Goal: Task Accomplishment & Management: Complete application form

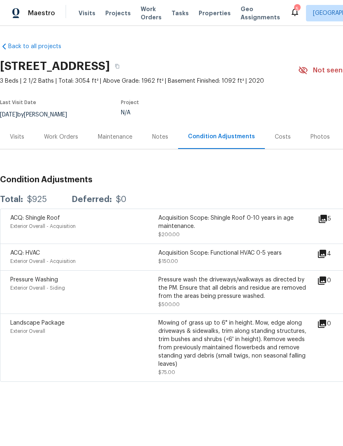
click at [86, 17] on span "Visits" at bounding box center [87, 13] width 17 height 8
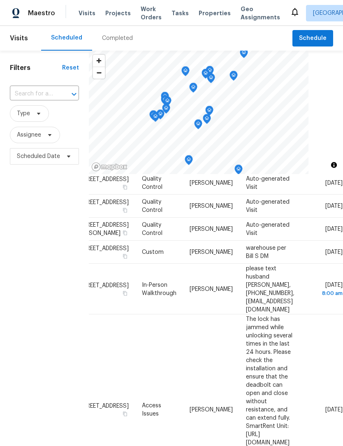
scroll to position [165, 71]
click at [0, 0] on icon at bounding box center [0, 0] width 0 height 0
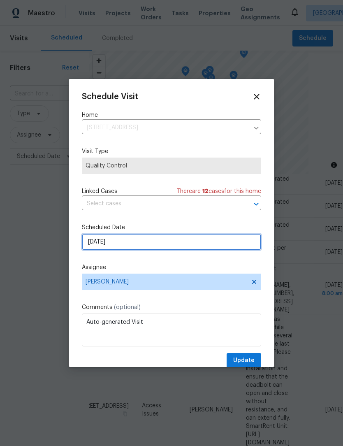
click at [132, 248] on input "[DATE]" at bounding box center [171, 242] width 179 height 16
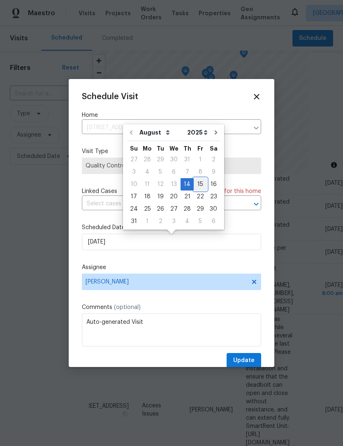
click at [198, 188] on div "15" at bounding box center [200, 185] width 13 height 12
type input "8/15/2025"
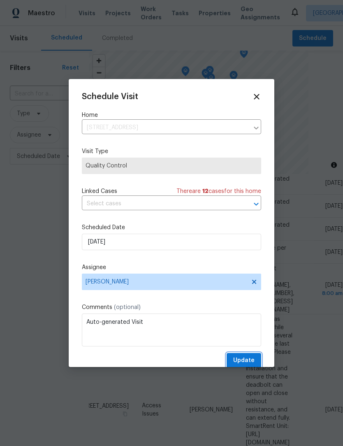
click at [248, 359] on span "Update" at bounding box center [243, 360] width 21 height 10
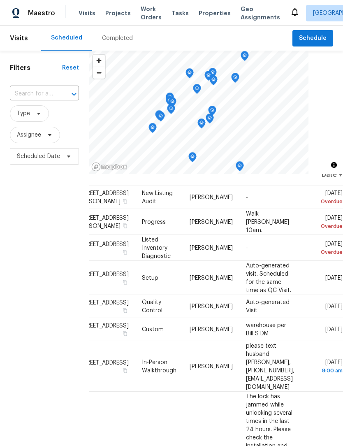
scroll to position [18, 71]
click at [0, 0] on icon at bounding box center [0, 0] width 0 height 0
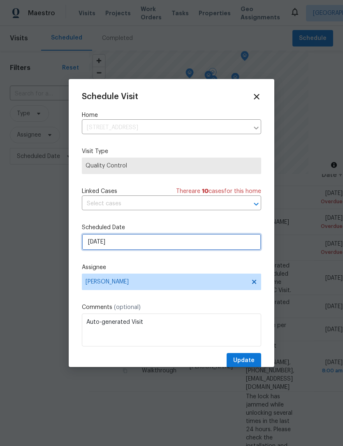
click at [135, 242] on input "[DATE]" at bounding box center [171, 242] width 179 height 16
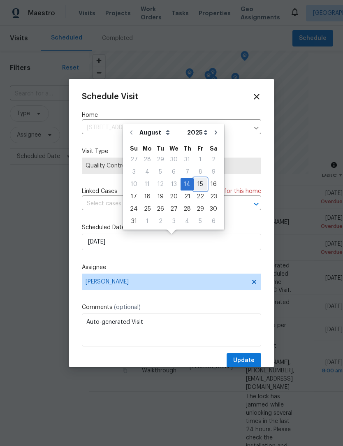
click at [194, 188] on div "15" at bounding box center [200, 185] width 13 height 12
type input "8/15/2025"
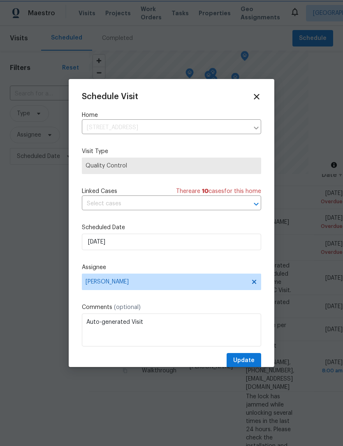
click at [251, 361] on span "Update" at bounding box center [243, 360] width 21 height 10
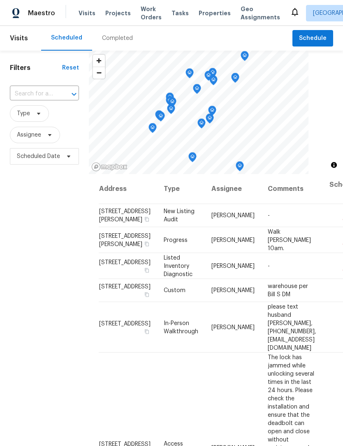
scroll to position [0, 0]
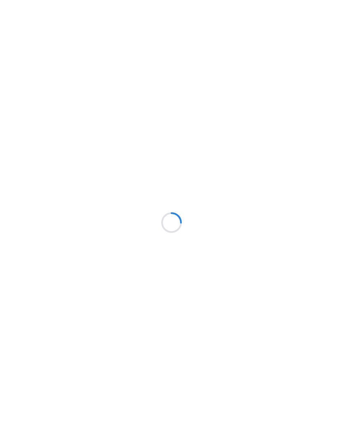
scroll to position [0, 0]
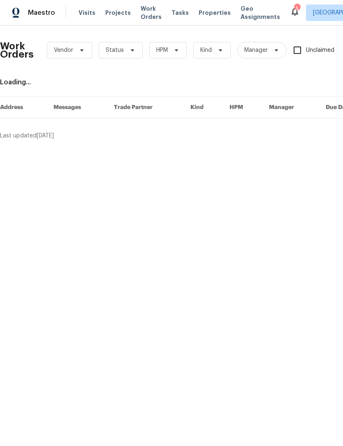
scroll to position [0, 0]
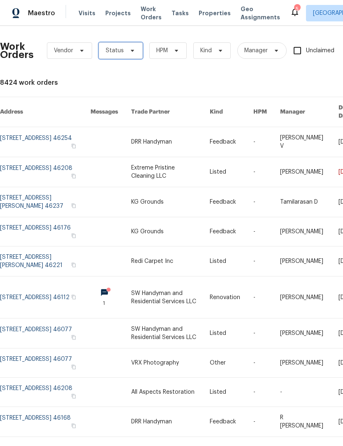
click at [125, 45] on span "Status" at bounding box center [121, 50] width 44 height 16
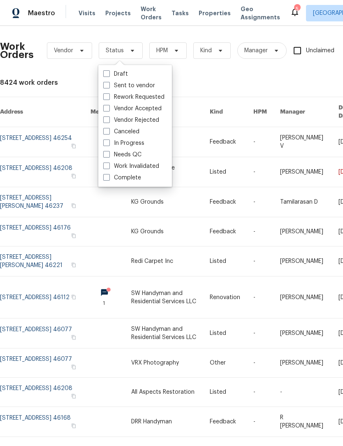
click at [132, 153] on label "Needs QC" at bounding box center [122, 155] width 38 height 8
click at [109, 153] on input "Needs QC" at bounding box center [105, 153] width 5 height 5
checkbox input "true"
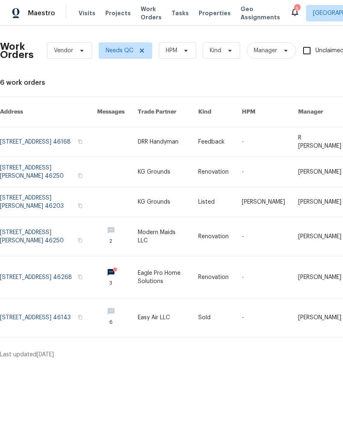
click at [56, 270] on link at bounding box center [48, 277] width 97 height 42
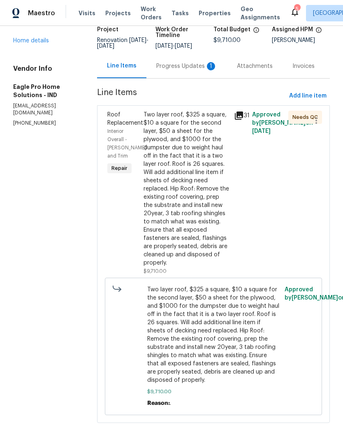
scroll to position [63, 0]
click at [203, 203] on div "Two layer roof, $325 a square, $10 a square for the second layer, $50 a sheet f…" at bounding box center [187, 189] width 86 height 156
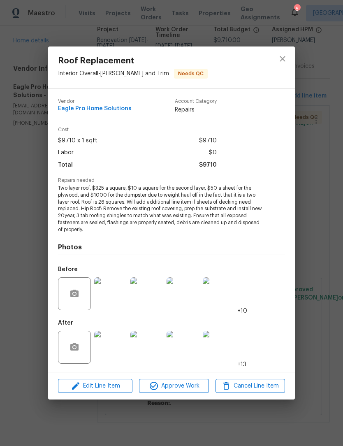
click at [113, 350] on img at bounding box center [110, 347] width 33 height 33
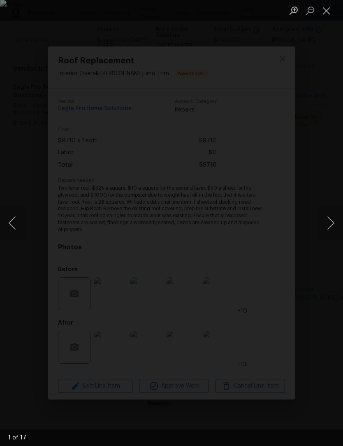
click at [333, 225] on button "Next image" at bounding box center [330, 222] width 25 height 33
click at [329, 225] on button "Next image" at bounding box center [330, 222] width 25 height 33
click at [332, 225] on button "Next image" at bounding box center [330, 222] width 25 height 33
click at [331, 226] on button "Next image" at bounding box center [330, 222] width 25 height 33
click at [329, 227] on button "Next image" at bounding box center [330, 222] width 25 height 33
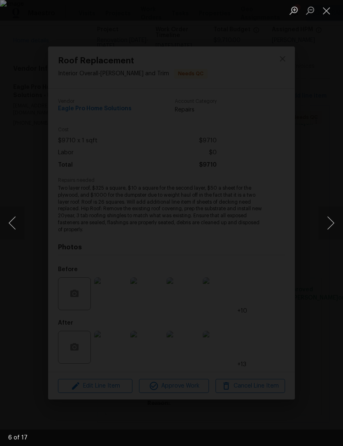
click at [329, 227] on button "Next image" at bounding box center [330, 222] width 25 height 33
click at [329, 228] on button "Next image" at bounding box center [330, 222] width 25 height 33
click at [331, 227] on button "Next image" at bounding box center [330, 222] width 25 height 33
click at [331, 229] on button "Next image" at bounding box center [330, 222] width 25 height 33
click at [333, 225] on button "Next image" at bounding box center [330, 222] width 25 height 33
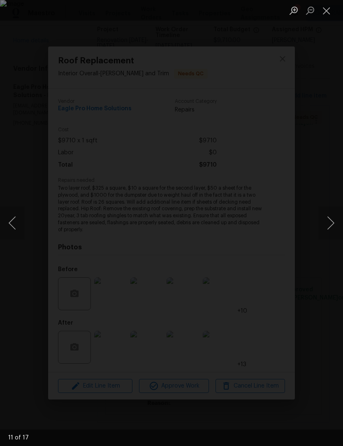
click at [332, 227] on button "Next image" at bounding box center [330, 222] width 25 height 33
click at [331, 225] on button "Next image" at bounding box center [330, 222] width 25 height 33
click at [331, 227] on button "Next image" at bounding box center [330, 222] width 25 height 33
click at [330, 227] on button "Next image" at bounding box center [330, 222] width 25 height 33
click at [329, 227] on button "Next image" at bounding box center [330, 222] width 25 height 33
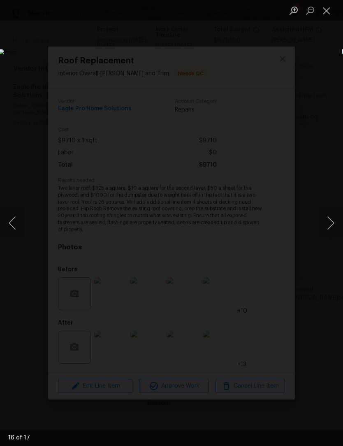
click at [331, 228] on button "Next image" at bounding box center [330, 222] width 25 height 33
click at [329, 12] on button "Close lightbox" at bounding box center [326, 10] width 16 height 14
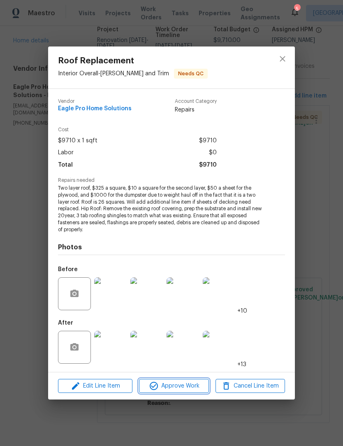
click at [186, 387] on span "Approve Work" at bounding box center [174, 386] width 65 height 10
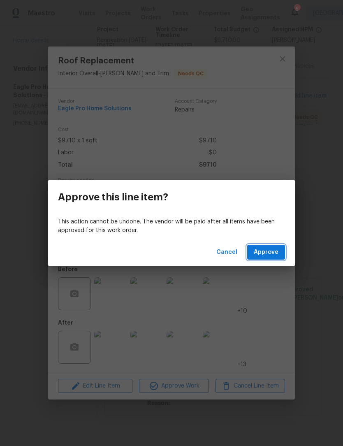
click at [277, 259] on button "Approve" at bounding box center [266, 252] width 38 height 15
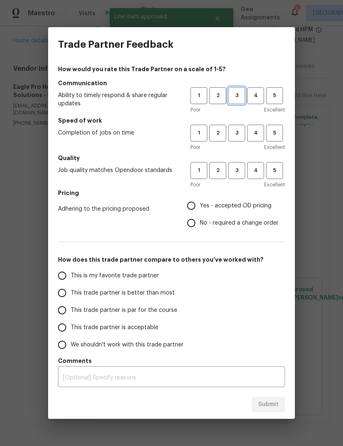
click at [244, 90] on button "3" at bounding box center [236, 95] width 17 height 17
click at [240, 130] on span "3" at bounding box center [236, 132] width 15 height 9
click at [239, 167] on span "3" at bounding box center [236, 170] width 15 height 9
click at [200, 198] on label "Yes - accepted OD pricing" at bounding box center [231, 205] width 96 height 17
click at [200, 198] on input "Yes - accepted OD pricing" at bounding box center [191, 205] width 17 height 17
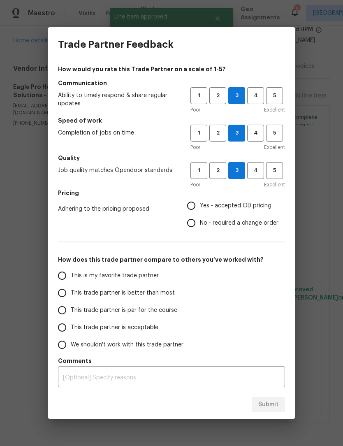
radio input "true"
click at [197, 206] on input "Yes - accepted OD pricing" at bounding box center [191, 205] width 17 height 17
click at [70, 293] on input "This trade partner is better than most" at bounding box center [61, 292] width 17 height 17
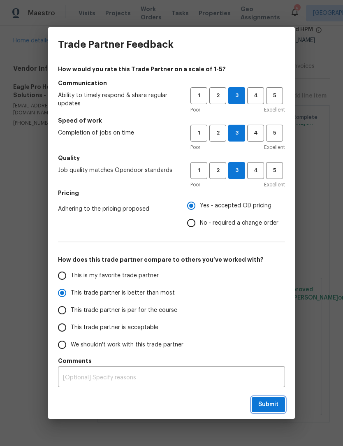
click at [273, 404] on span "Submit" at bounding box center [268, 404] width 20 height 10
radio input "true"
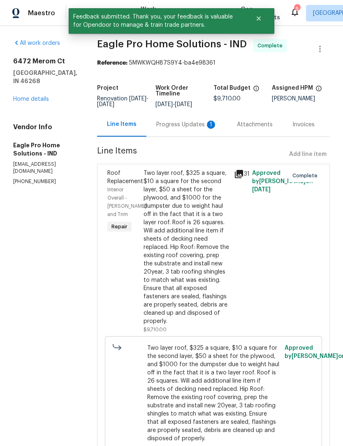
scroll to position [0, 0]
click at [188, 129] on div "Progress Updates 1" at bounding box center [186, 125] width 61 height 8
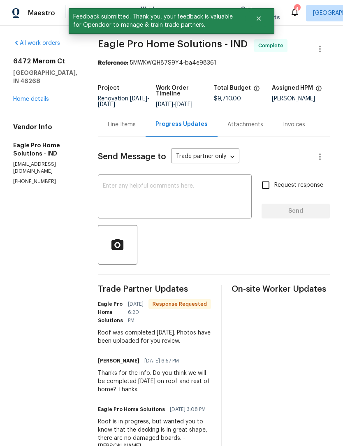
click at [136, 129] on div "Line Items" at bounding box center [122, 125] width 28 height 8
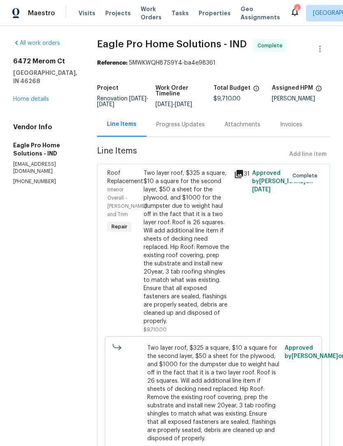
click at [41, 96] on link "Home details" at bounding box center [31, 99] width 36 height 6
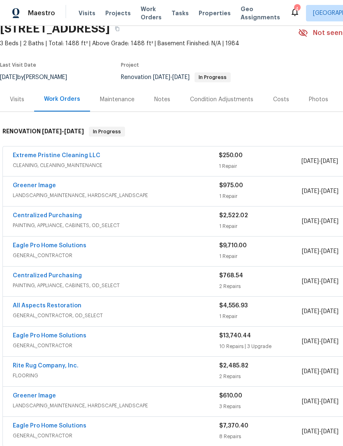
scroll to position [39, 0]
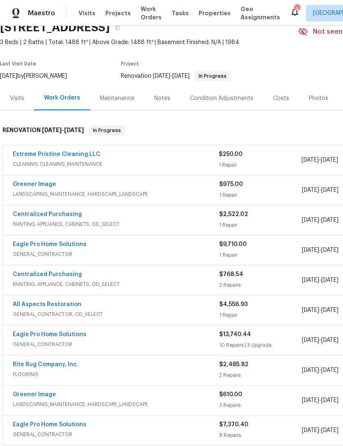
click at [84, 154] on link "Extreme Pristine Cleaning LLC" at bounding box center [57, 154] width 88 height 6
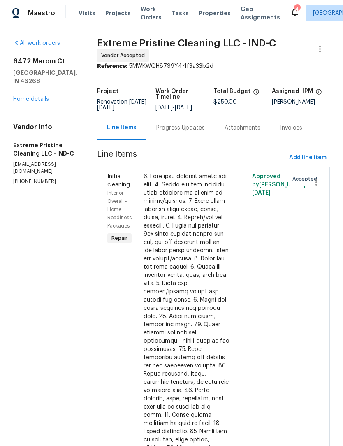
click at [42, 100] on link "Home details" at bounding box center [31, 99] width 36 height 6
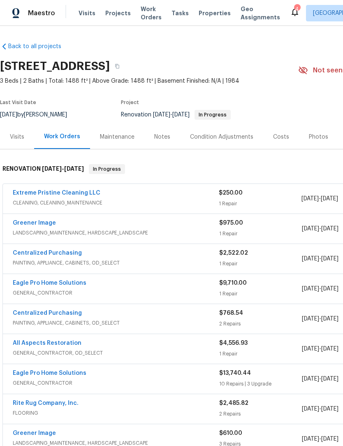
click at [146, 13] on span "Work Orders" at bounding box center [151, 13] width 21 height 16
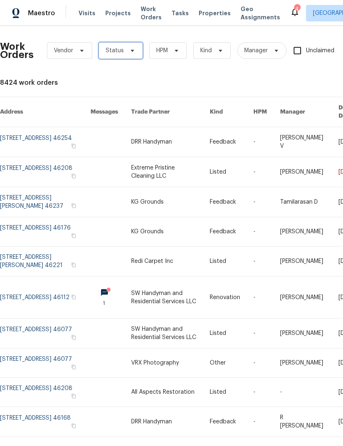
click at [118, 51] on span "Status" at bounding box center [115, 50] width 18 height 8
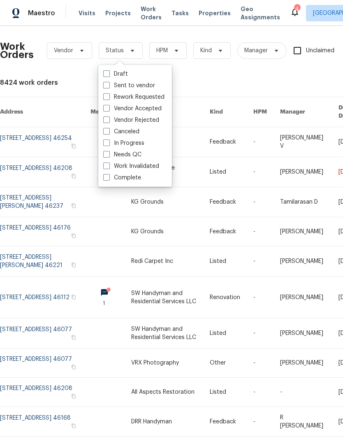
click at [131, 155] on label "Needs QC" at bounding box center [122, 155] width 38 height 8
click at [109, 155] on input "Needs QC" at bounding box center [105, 153] width 5 height 5
checkbox input "true"
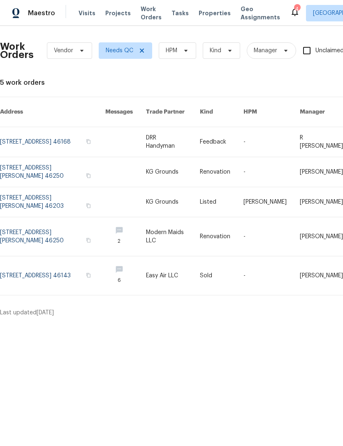
click at [64, 162] on link at bounding box center [52, 172] width 105 height 30
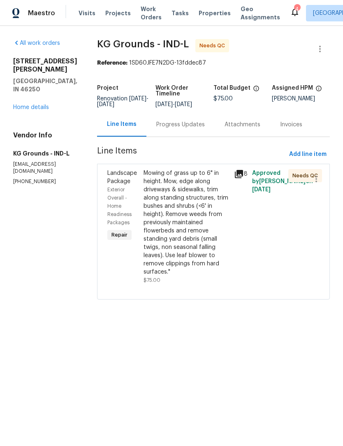
click at [191, 230] on div "Mowing of grass up to 6" in height. Mow, edge along driveways & sidewalks, trim…" at bounding box center [187, 222] width 86 height 107
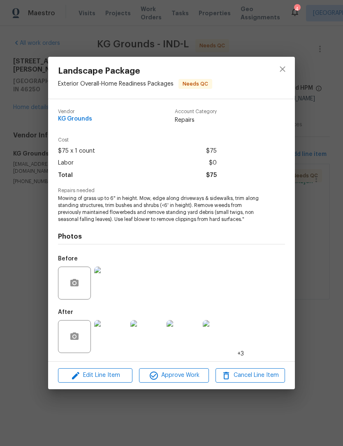
click at [116, 330] on img at bounding box center [110, 336] width 33 height 33
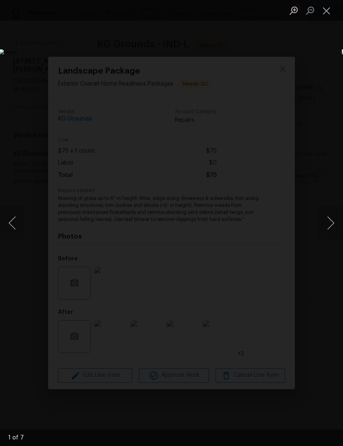
click at [332, 220] on button "Next image" at bounding box center [330, 222] width 25 height 33
click at [332, 222] on button "Next image" at bounding box center [330, 222] width 25 height 33
click at [332, 225] on button "Next image" at bounding box center [330, 222] width 25 height 33
click at [331, 226] on button "Next image" at bounding box center [330, 222] width 25 height 33
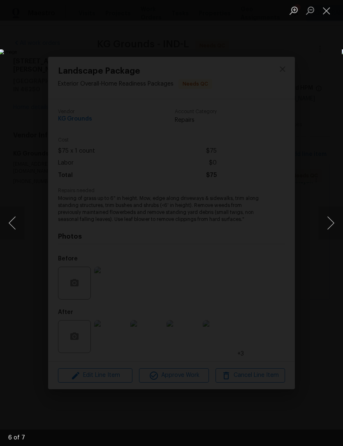
click at [329, 227] on button "Next image" at bounding box center [330, 222] width 25 height 33
click at [328, 11] on button "Close lightbox" at bounding box center [326, 10] width 16 height 14
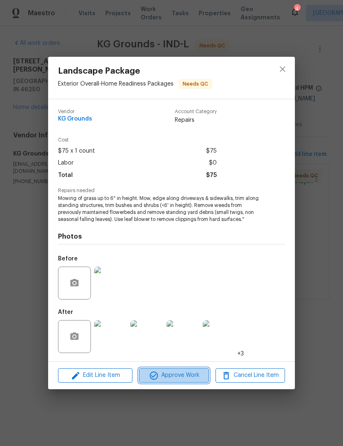
click at [180, 375] on span "Approve Work" at bounding box center [174, 375] width 65 height 10
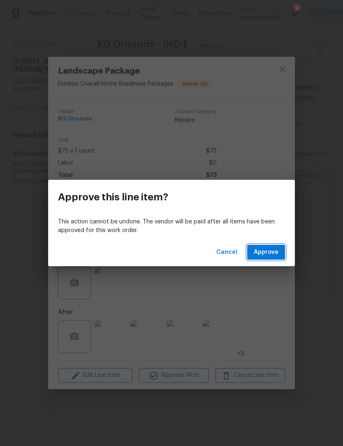
click at [267, 258] on button "Approve" at bounding box center [266, 252] width 38 height 15
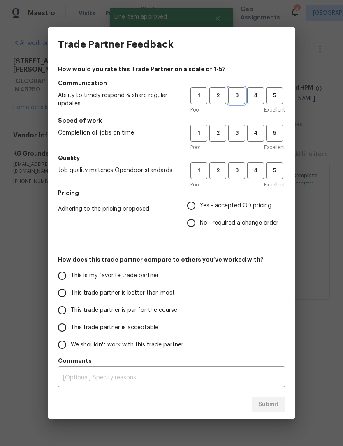
click at [240, 104] on button "3" at bounding box center [236, 95] width 17 height 17
click at [242, 135] on span "3" at bounding box center [236, 132] width 15 height 9
click at [239, 173] on span "3" at bounding box center [236, 170] width 15 height 9
click at [191, 209] on input "Yes - accepted OD pricing" at bounding box center [191, 205] width 17 height 17
radio input "true"
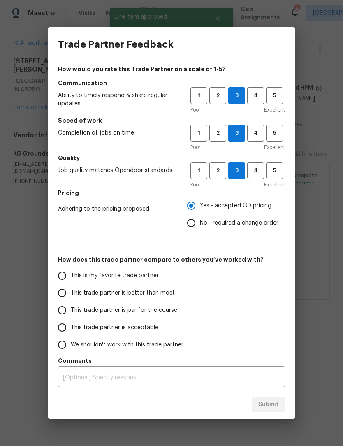
click at [83, 297] on span "This trade partner is better than most" at bounding box center [123, 293] width 104 height 9
click at [71, 297] on input "This trade partner is better than most" at bounding box center [61, 292] width 17 height 17
click at [274, 405] on span "Submit" at bounding box center [268, 404] width 20 height 10
radio input "true"
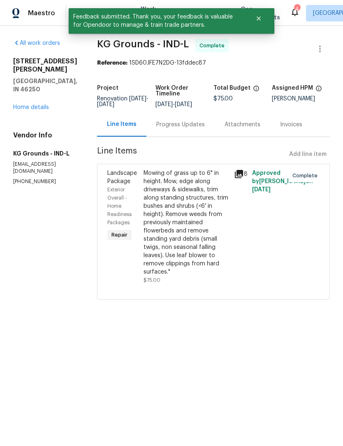
click at [35, 104] on link "Home details" at bounding box center [31, 107] width 36 height 6
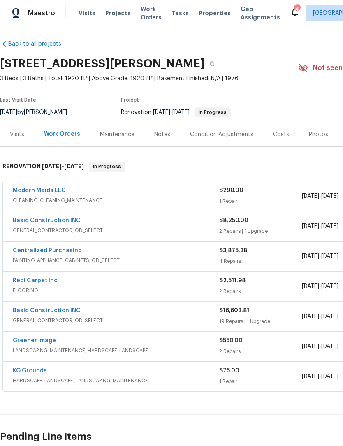
scroll to position [2, 0]
click at [43, 193] on link "Modern Maids LLC" at bounding box center [39, 191] width 53 height 6
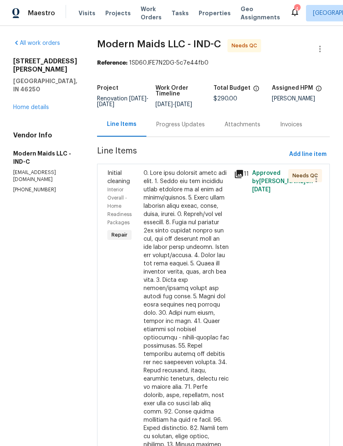
click at [196, 308] on div at bounding box center [187, 366] width 86 height 395
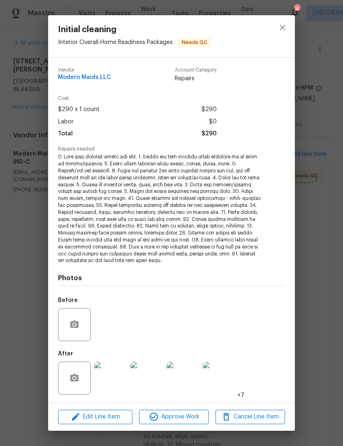
click at [116, 382] on img at bounding box center [110, 378] width 33 height 33
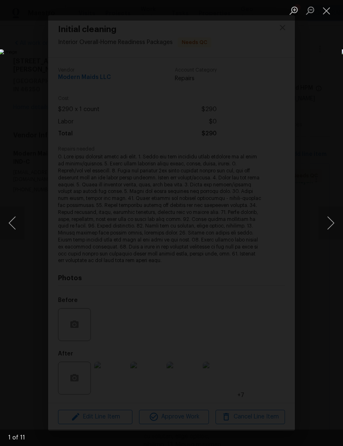
click at [332, 225] on button "Next image" at bounding box center [330, 222] width 25 height 33
click at [332, 224] on button "Next image" at bounding box center [330, 222] width 25 height 33
click at [332, 223] on button "Next image" at bounding box center [330, 222] width 25 height 33
click at [333, 224] on button "Next image" at bounding box center [330, 222] width 25 height 33
click at [330, 220] on button "Next image" at bounding box center [330, 222] width 25 height 33
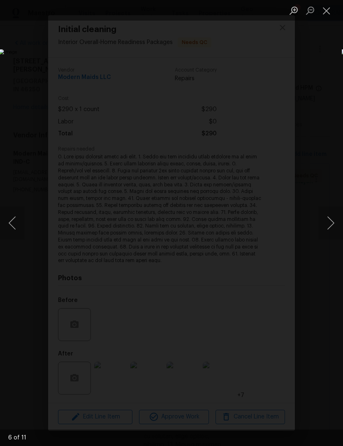
click at [332, 219] on button "Next image" at bounding box center [330, 222] width 25 height 33
click at [331, 221] on button "Next image" at bounding box center [330, 222] width 25 height 33
click at [332, 220] on button "Next image" at bounding box center [330, 222] width 25 height 33
click at [332, 218] on button "Next image" at bounding box center [330, 222] width 25 height 33
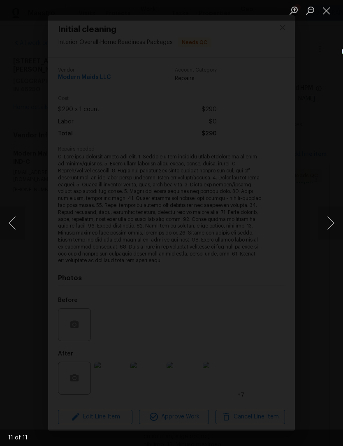
click at [328, 228] on button "Next image" at bounding box center [330, 222] width 25 height 33
click at [326, 13] on button "Close lightbox" at bounding box center [326, 10] width 16 height 14
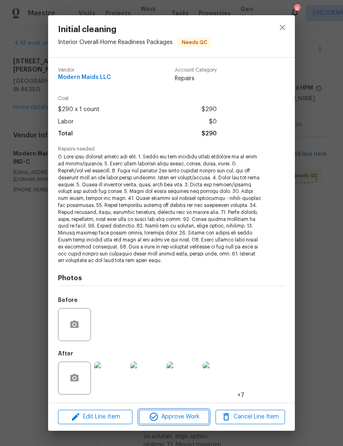
click at [178, 416] on span "Approve Work" at bounding box center [174, 417] width 65 height 10
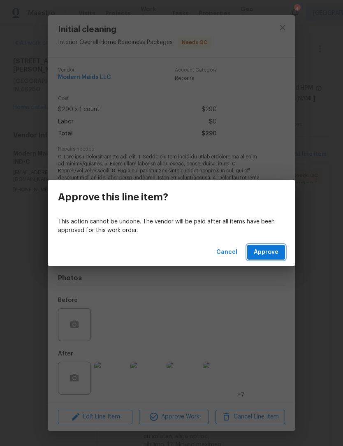
click at [275, 251] on span "Approve" at bounding box center [266, 252] width 25 height 10
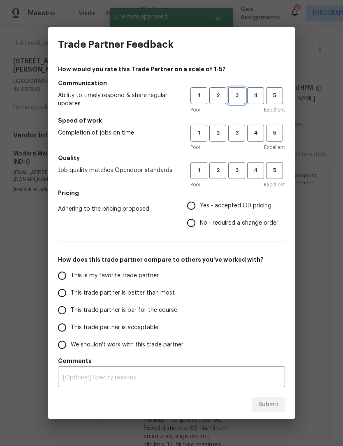
click at [239, 98] on span "3" at bounding box center [236, 95] width 15 height 9
click at [244, 128] on button "3" at bounding box center [236, 133] width 17 height 17
click at [243, 167] on span "3" at bounding box center [236, 170] width 15 height 9
click at [193, 206] on input "Yes - accepted OD pricing" at bounding box center [191, 205] width 17 height 17
radio input "true"
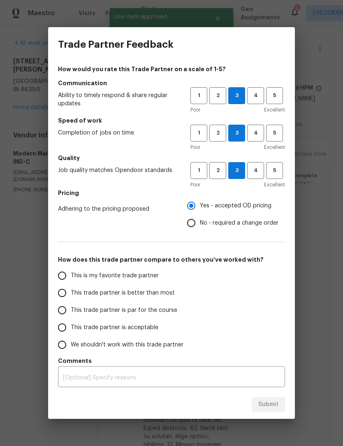
click at [87, 298] on label "This trade partner is better than most" at bounding box center [118, 292] width 130 height 17
click at [71, 298] on input "This trade partner is better than most" at bounding box center [61, 292] width 17 height 17
click at [278, 405] on button "Submit" at bounding box center [268, 404] width 33 height 15
radio input "true"
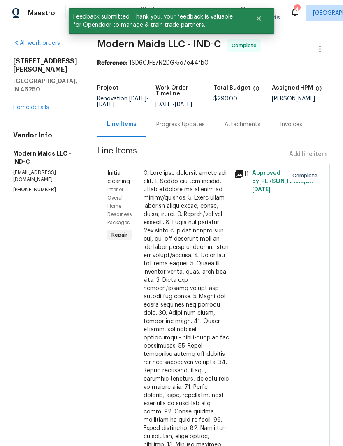
click at [38, 85] on div "9177 Budd Run Dr Indianapolis, IN 46250 Home details" at bounding box center [45, 84] width 64 height 54
click at [36, 104] on link "Home details" at bounding box center [31, 107] width 36 height 6
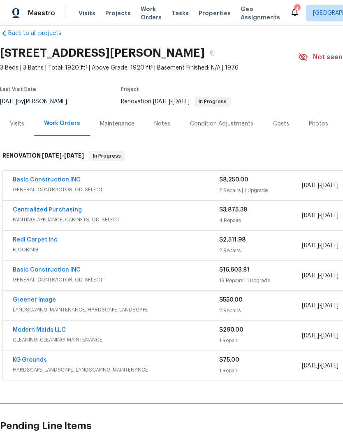
scroll to position [14, 0]
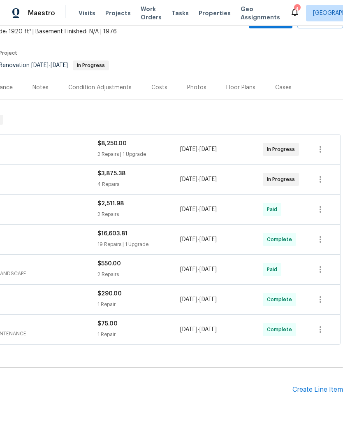
scroll to position [49, 122]
click at [310, 390] on div "Create Line Item" at bounding box center [317, 390] width 51 height 8
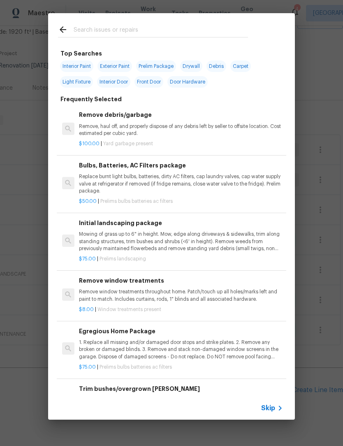
click at [143, 37] on input "text" at bounding box center [161, 31] width 174 height 12
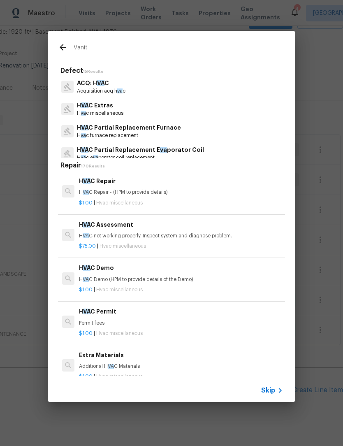
type input "Vanity"
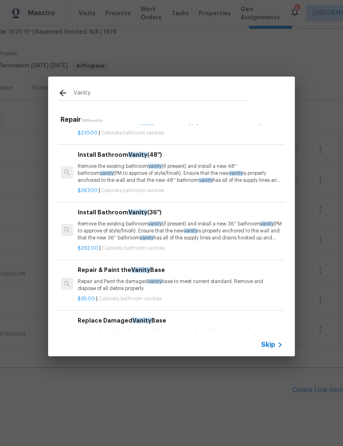
scroll to position [95, 1]
click at [244, 234] on p "Remove the existing bathroom vanity (if present) and install a new 36'' bathroo…" at bounding box center [180, 231] width 204 height 21
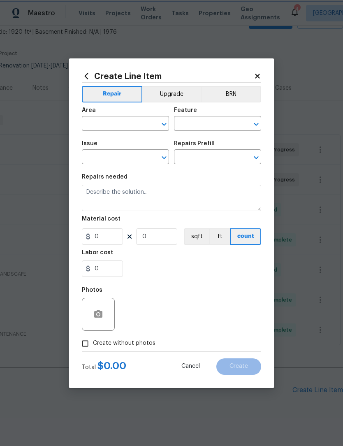
type input "Cabinets"
type input "Bathroom Cabinets"
type input "Install Bathroom Vanity (36'') $262.00"
type textarea "Remove the existing bathroom vanity (if present) and install a new 36'' bathroo…"
type input "262"
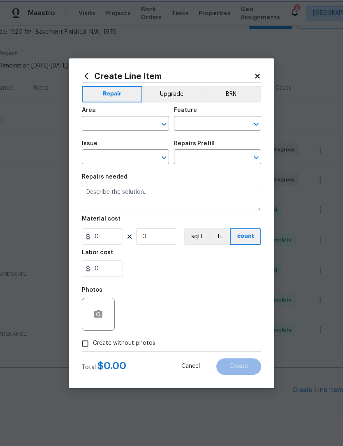
type input "1"
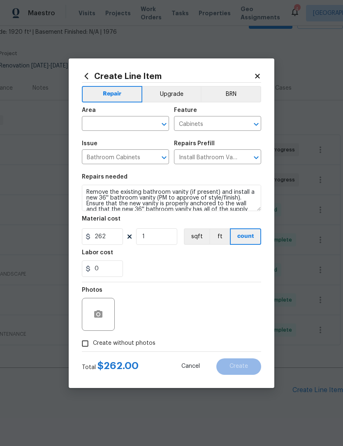
click at [120, 126] on input "text" at bounding box center [114, 124] width 64 height 13
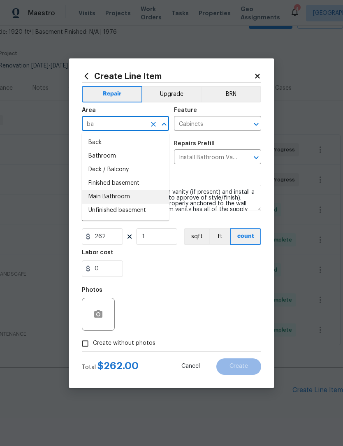
click at [131, 196] on li "Main Bathroom" at bounding box center [125, 197] width 87 height 14
type input "Main Bathroom"
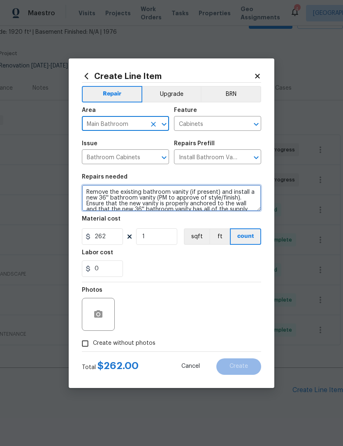
click at [87, 189] on textarea "Remove the existing bathroom vanity (if present) and install a new 36'' bathroo…" at bounding box center [171, 198] width 179 height 26
click at [246, 201] on textarea "Remove the existing bathroom vanity (if present) and install a new 36'' bathroo…" at bounding box center [171, 198] width 179 height 26
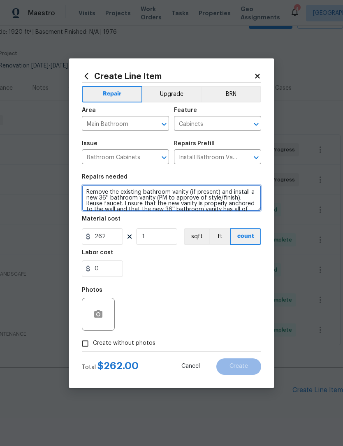
type textarea "Remove the existing bathroom vanity (if present) and install a new 36'' bathroo…"
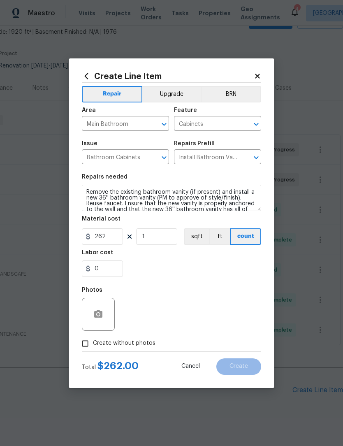
click at [215, 278] on section "Repairs needed Remove the existing bathroom vanity (if present) and install a n…" at bounding box center [171, 225] width 179 height 113
click at [111, 241] on input "262" at bounding box center [102, 236] width 41 height 16
type input "350"
click at [208, 275] on div "0" at bounding box center [171, 268] width 179 height 16
click at [129, 345] on span "Create without photos" at bounding box center [124, 343] width 63 height 9
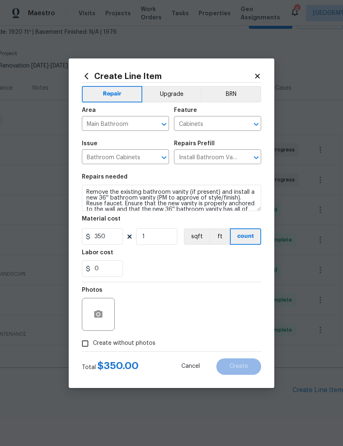
click at [93, 345] on input "Create without photos" at bounding box center [85, 344] width 16 height 16
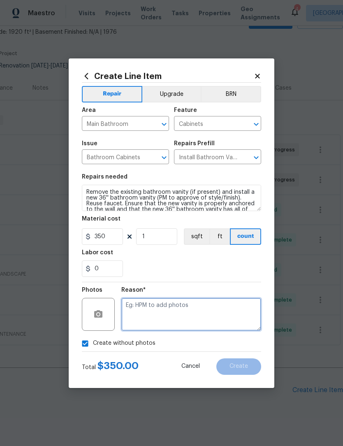
click at [175, 309] on textarea at bounding box center [191, 314] width 140 height 33
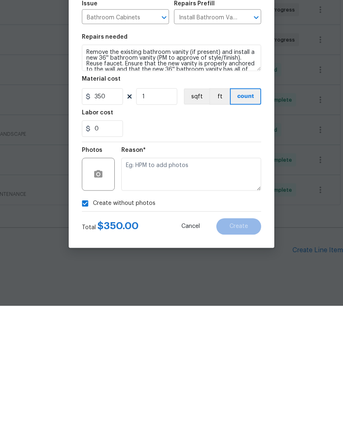
click at [91, 336] on input "Create without photos" at bounding box center [85, 344] width 16 height 16
checkbox input "false"
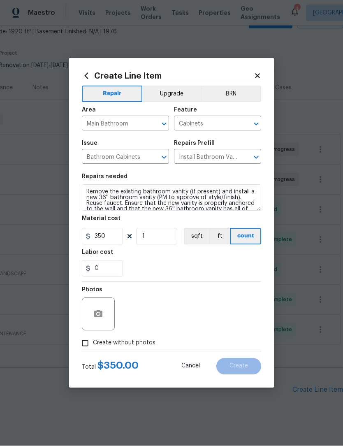
click at [110, 304] on div at bounding box center [98, 314] width 33 height 33
click at [106, 313] on button "button" at bounding box center [98, 314] width 20 height 20
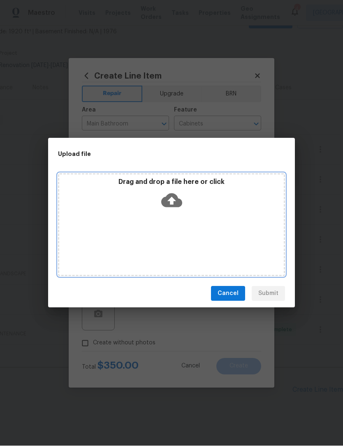
click at [185, 200] on div "Drag and drop a file here or click" at bounding box center [171, 195] width 225 height 35
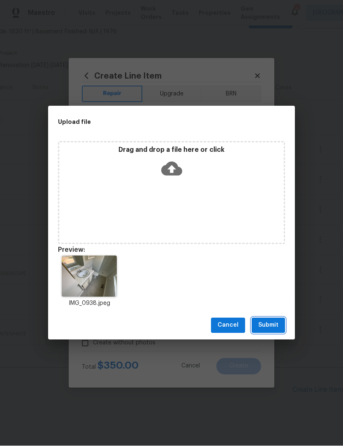
click at [274, 323] on span "Submit" at bounding box center [268, 325] width 20 height 10
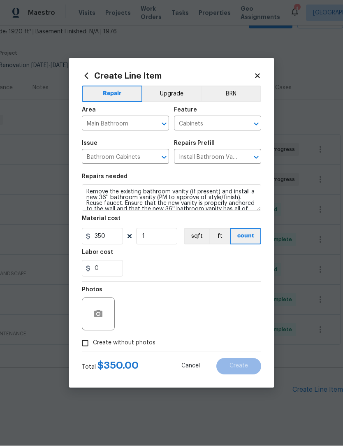
click at [178, 98] on button "Upgrade" at bounding box center [171, 94] width 59 height 16
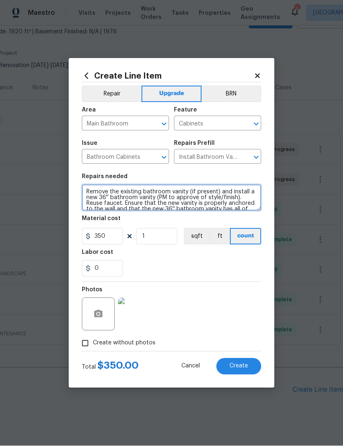
click at [187, 192] on textarea "Remove the existing bathroom vanity (if present) and install a new 36'' bathroo…" at bounding box center [171, 198] width 179 height 26
click at [185, 190] on textarea "Remove the existing bathroom vanity (if present) and install a new 36'' bathroo…" at bounding box center [171, 198] width 179 height 26
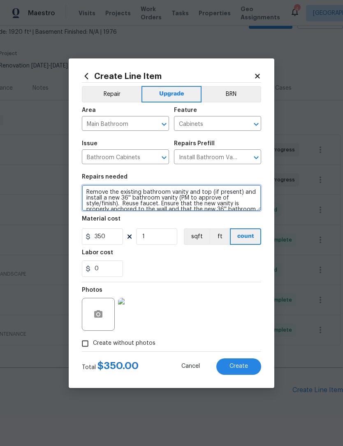
click at [178, 196] on textarea "Remove the existing bathroom vanity and top (if present) and install a new 36''…" at bounding box center [171, 198] width 179 height 26
type textarea "Remove the existing bathroom vanity and top (if present) and install a new 36''…"
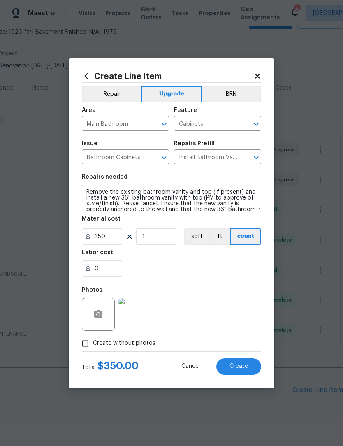
click at [229, 267] on div "0" at bounding box center [171, 268] width 179 height 16
click at [253, 364] on button "Create" at bounding box center [238, 366] width 45 height 16
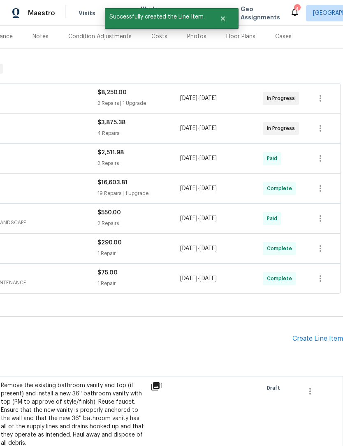
scroll to position [102, 122]
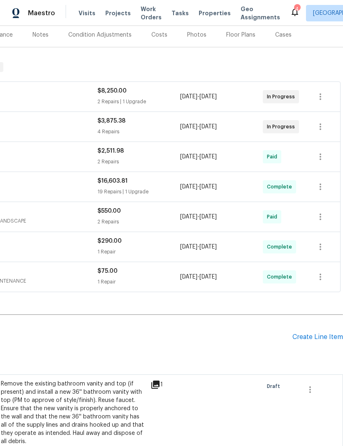
click at [312, 333] on div "Create Line Item" at bounding box center [317, 337] width 51 height 8
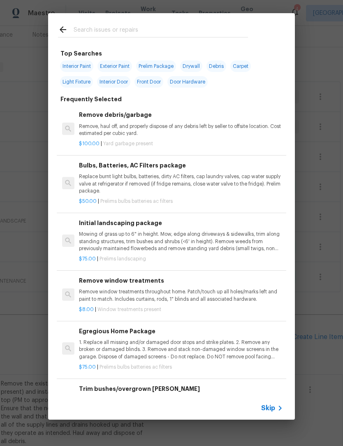
click at [157, 36] on input "text" at bounding box center [161, 31] width 174 height 12
type input "Vanity"
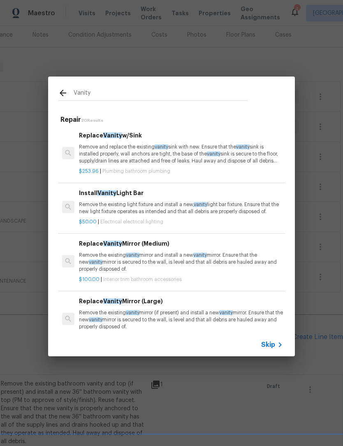
click at [172, 204] on p "Remove the existing light fixture and install a new, vanity light bar fixture. …" at bounding box center [181, 208] width 204 height 14
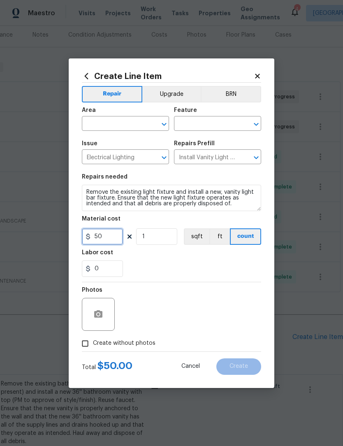
click at [111, 242] on input "50" at bounding box center [102, 236] width 41 height 16
type input "90"
click at [201, 279] on section "Repairs needed Remove the existing light fixture and install a new, vanity ligh…" at bounding box center [171, 225] width 179 height 113
click at [133, 131] on span "Area ​" at bounding box center [125, 118] width 87 height 33
click at [106, 123] on input "text" at bounding box center [114, 124] width 64 height 13
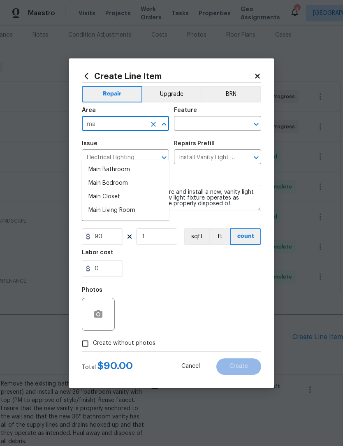
click at [122, 163] on li "Main Bathroom" at bounding box center [125, 170] width 87 height 14
type input "Main Bathroom"
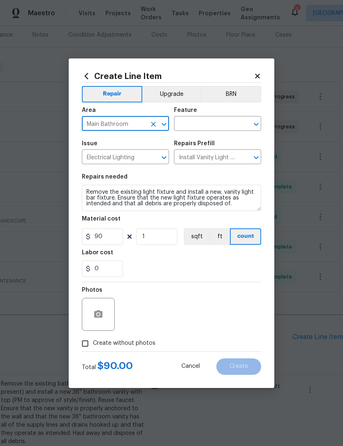
click at [198, 269] on div "0" at bounding box center [171, 268] width 179 height 16
click at [203, 122] on input "text" at bounding box center [206, 124] width 64 height 13
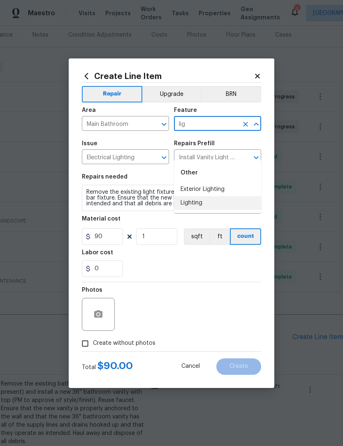
click at [229, 196] on li "Lighting" at bounding box center [217, 203] width 87 height 14
type input "Lighting"
click at [213, 269] on div "0" at bounding box center [171, 268] width 179 height 16
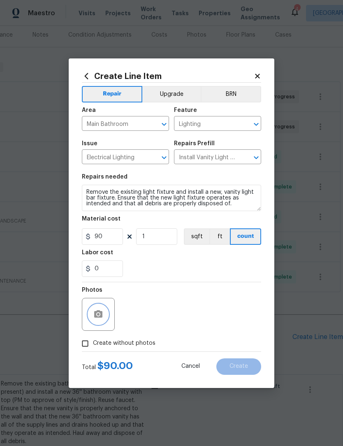
click at [98, 317] on icon "button" at bounding box center [98, 313] width 8 height 7
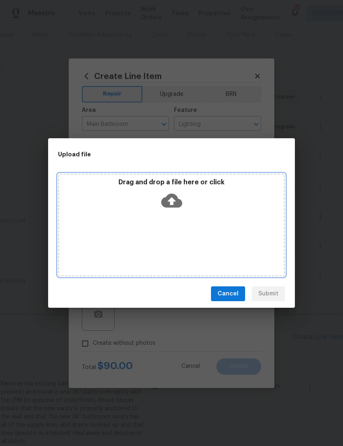
click at [170, 204] on icon at bounding box center [171, 201] width 21 height 14
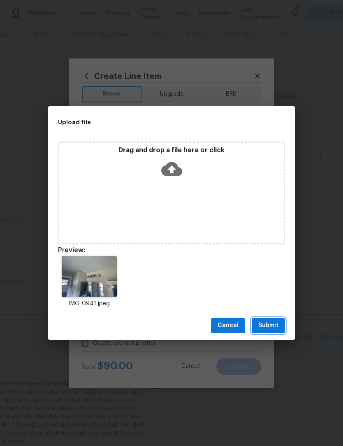
click at [275, 323] on span "Submit" at bounding box center [268, 325] width 20 height 10
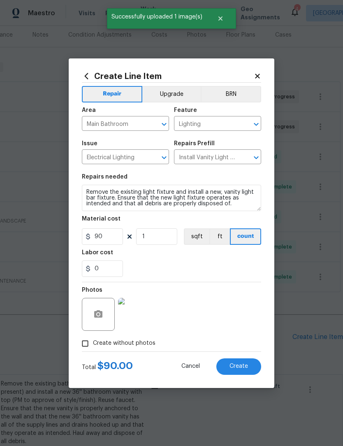
click at [250, 371] on button "Create" at bounding box center [238, 366] width 45 height 16
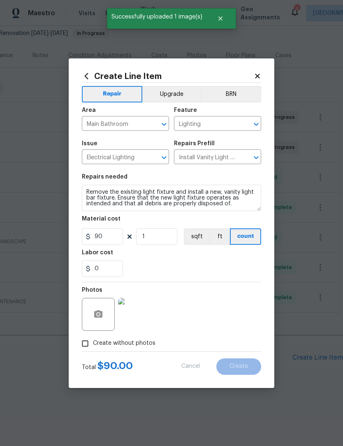
scroll to position [54, 122]
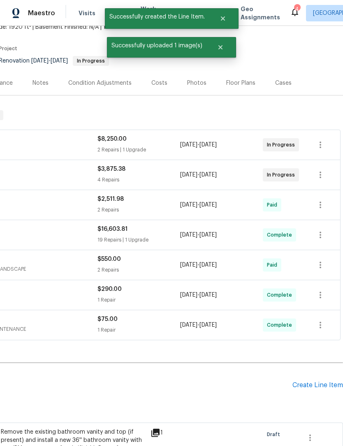
click at [320, 381] on div "Create Line Item" at bounding box center [317, 385] width 51 height 8
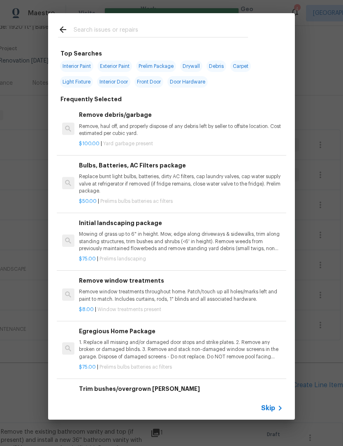
click at [133, 30] on input "text" at bounding box center [161, 31] width 174 height 12
type input "Toilet"
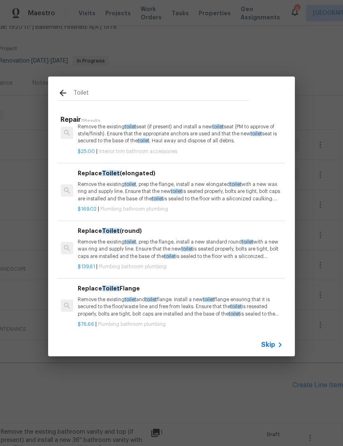
scroll to position [164, 1]
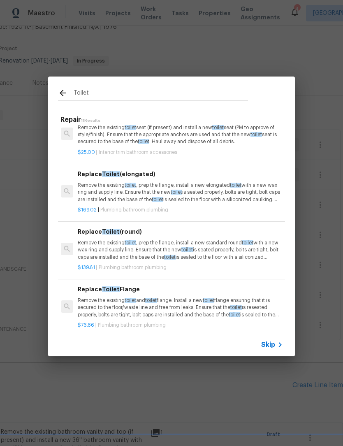
click at [209, 187] on p "Remove the existing toilet , prep the flange, install a new elongated toilet wi…" at bounding box center [180, 192] width 204 height 21
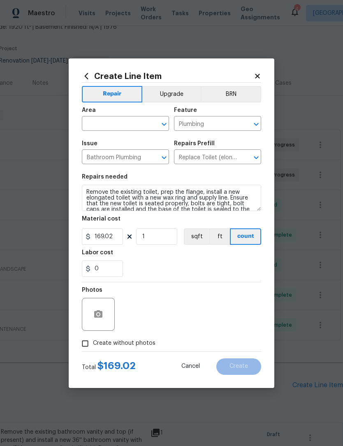
click at [132, 124] on input "text" at bounding box center [114, 124] width 64 height 13
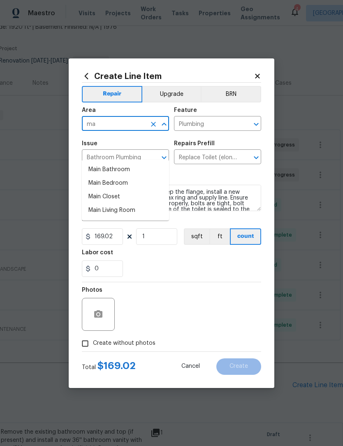
click at [136, 163] on li "Main Bathroom" at bounding box center [125, 170] width 87 height 14
type input "Main Bathroom"
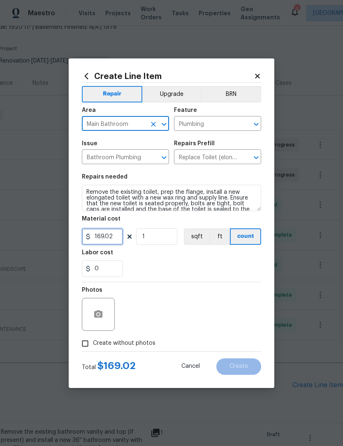
click at [119, 236] on input "169.02" at bounding box center [102, 236] width 41 height 16
type input "225"
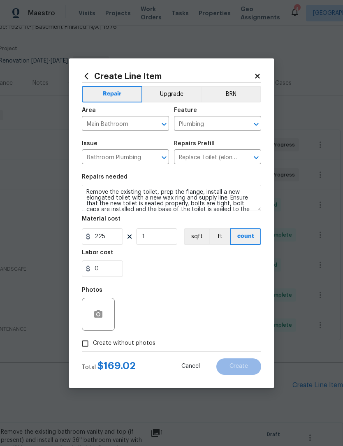
click at [193, 274] on div "0" at bounding box center [171, 268] width 179 height 16
click at [100, 317] on icon "button" at bounding box center [98, 313] width 8 height 7
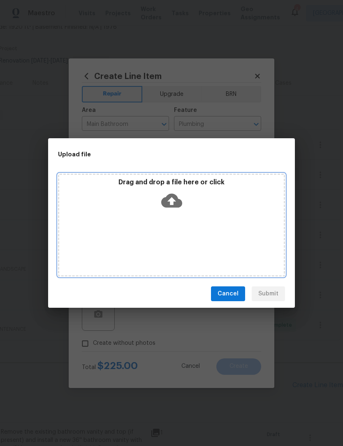
click at [171, 203] on icon at bounding box center [171, 200] width 21 height 21
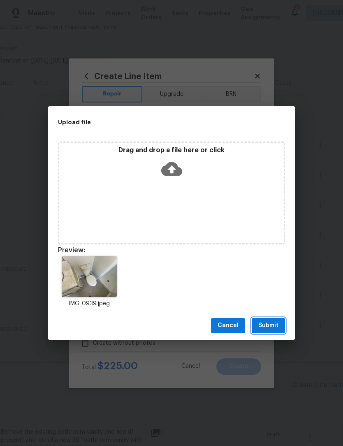
click at [275, 322] on span "Submit" at bounding box center [268, 325] width 20 height 10
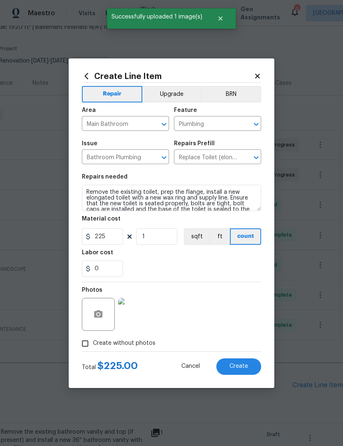
click at [248, 364] on button "Create" at bounding box center [238, 366] width 45 height 16
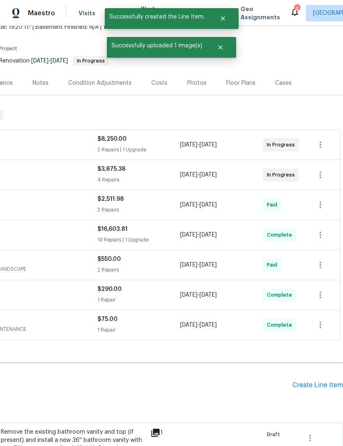
click at [319, 381] on div "Create Line Item" at bounding box center [317, 385] width 51 height 8
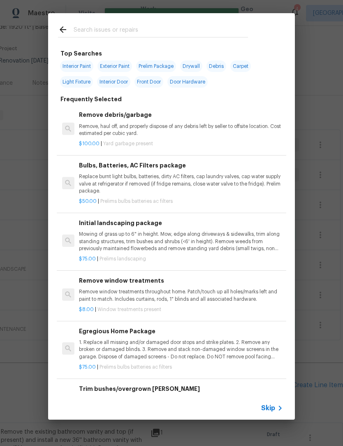
click at [147, 36] on input "text" at bounding box center [161, 31] width 174 height 12
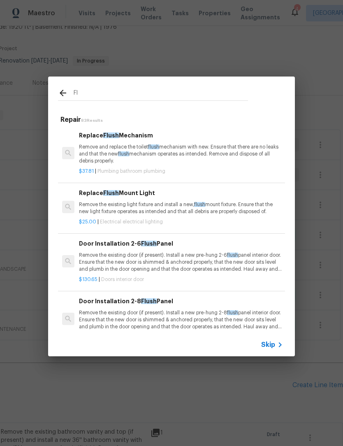
type input "F"
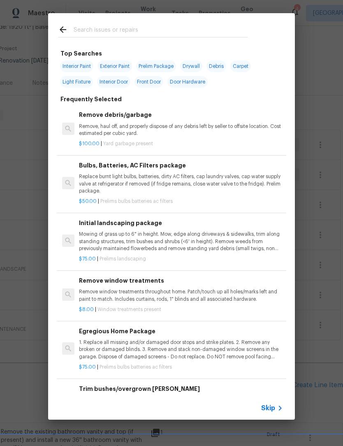
click at [85, 81] on span "Light Fixture" at bounding box center [76, 82] width 33 height 12
type input "Light Fixture"
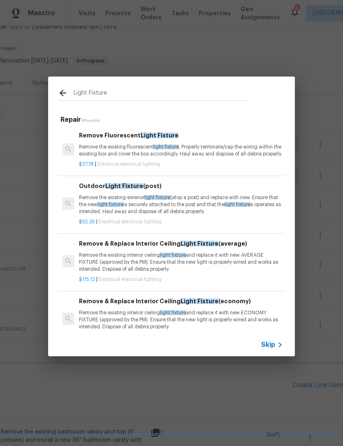
click at [278, 346] on icon at bounding box center [280, 345] width 10 height 10
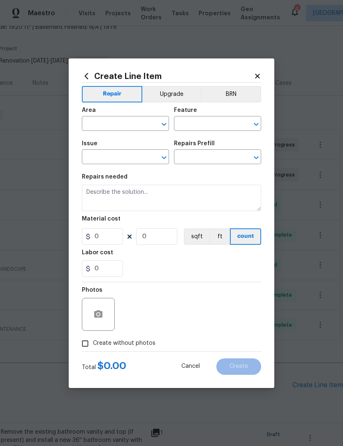
click at [129, 121] on input "text" at bounding box center [114, 124] width 64 height 13
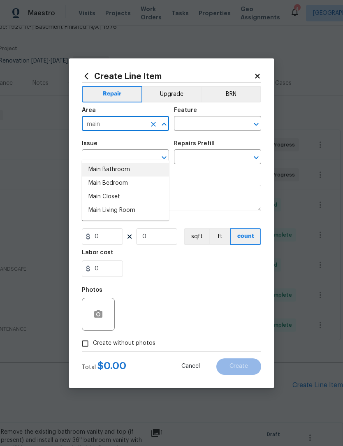
click at [136, 163] on li "Main Bathroom" at bounding box center [125, 170] width 87 height 14
type input "Main Bathroom"
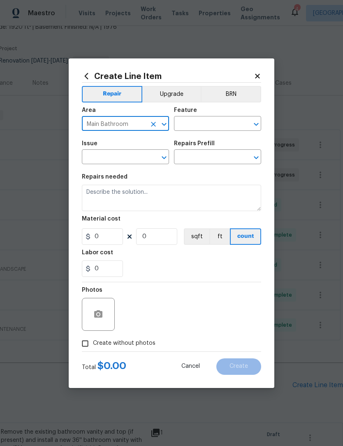
click at [211, 122] on input "text" at bounding box center [206, 124] width 64 height 13
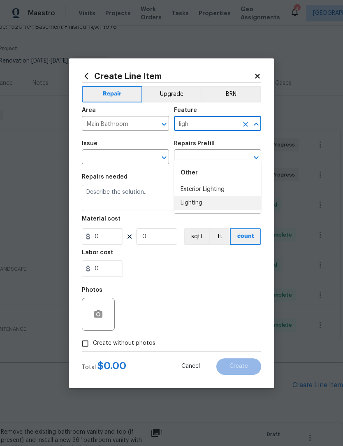
click at [226, 196] on li "Lighting" at bounding box center [217, 203] width 87 height 14
type input "Lighting"
click at [128, 155] on input "text" at bounding box center [114, 157] width 64 height 13
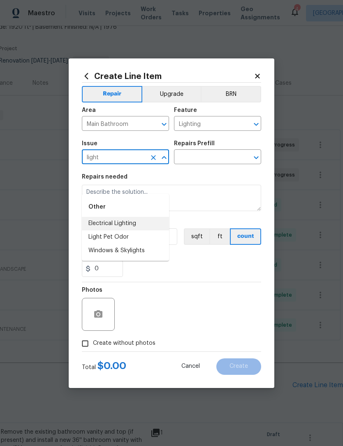
click at [132, 217] on li "Electrical Lighting" at bounding box center [125, 224] width 87 height 14
type input "Electrical Lighting"
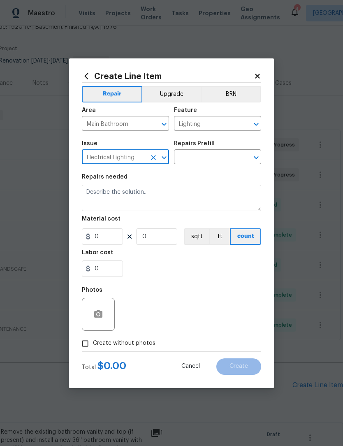
click at [214, 154] on input "text" at bounding box center [206, 157] width 64 height 13
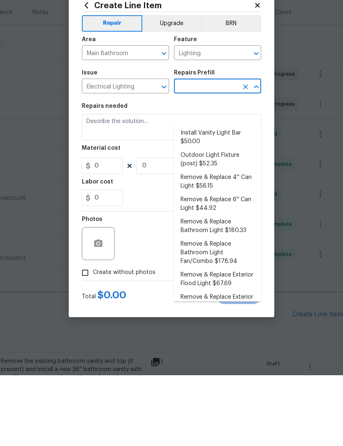
scroll to position [0, 0]
click at [237, 241] on li "Remove & Replace 4'' Can Light $56.15" at bounding box center [217, 252] width 87 height 22
type input "Remove & Replace 4'' Can Light $56.15"
type textarea "Remove and replace the 4'' can lights with new (LED). Ensure that the new 4'' c…"
type input "1"
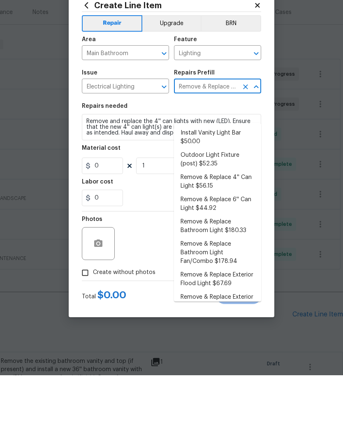
type input "56.15"
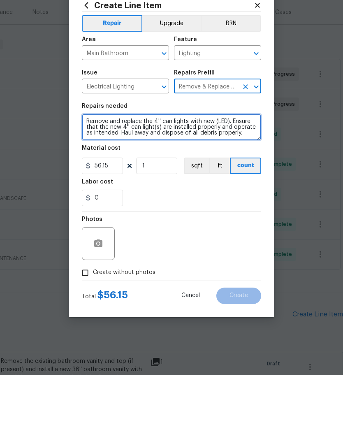
click at [223, 185] on textarea "Remove and replace the 4'' can lights with new (LED). Ensure that the new 4'' c…" at bounding box center [171, 198] width 179 height 26
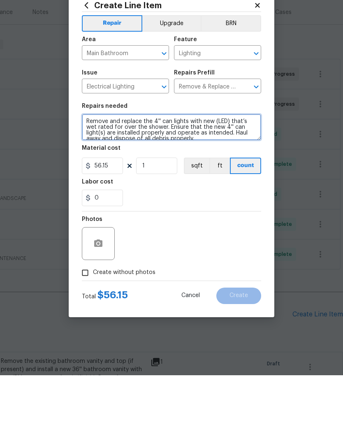
click at [250, 185] on textarea "Remove and replace the 4'' can lights with new (LED) that’s wet rated for over …" at bounding box center [171, 198] width 179 height 26
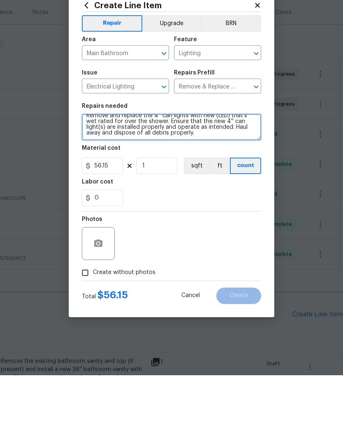
scroll to position [6, 0]
type textarea "Remove and replace the 4'' can lights with new (LED) that’s wet rated for over …"
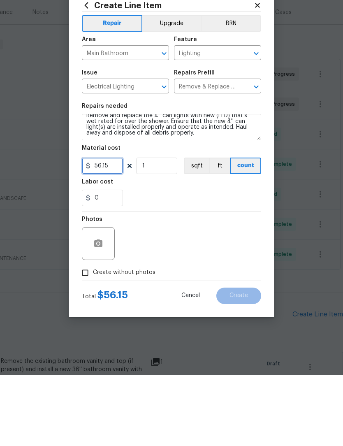
click at [118, 228] on input "56.15" at bounding box center [102, 236] width 41 height 16
click at [234, 282] on div "Photos" at bounding box center [171, 308] width 179 height 53
type input "60"
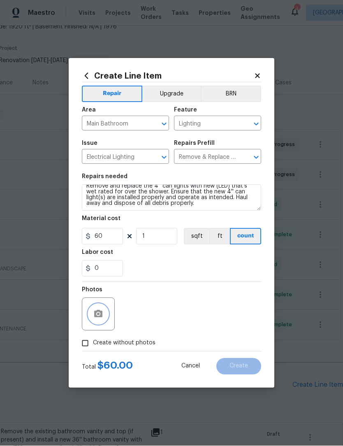
click at [103, 313] on button "button" at bounding box center [98, 314] width 20 height 20
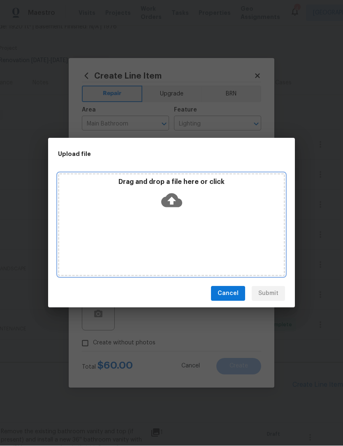
click at [176, 200] on icon at bounding box center [171, 201] width 21 height 14
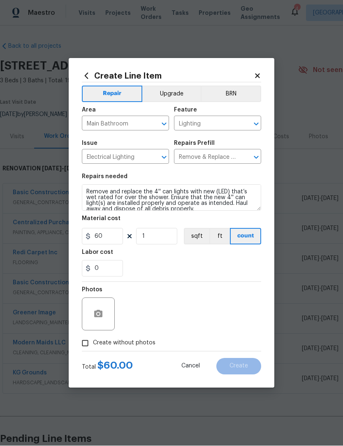
scroll to position [6, 0]
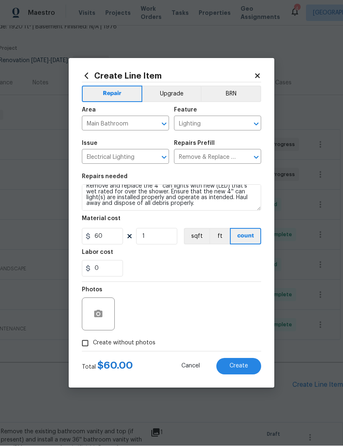
click at [248, 364] on button "Create" at bounding box center [238, 366] width 45 height 16
type input "0"
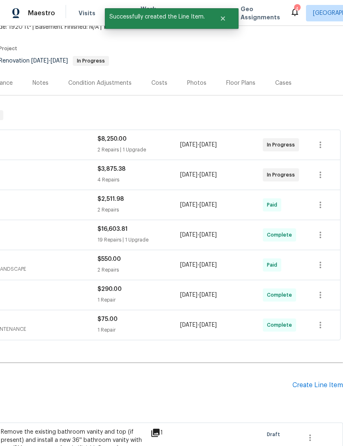
click at [318, 381] on div "Create Line Item" at bounding box center [317, 385] width 51 height 8
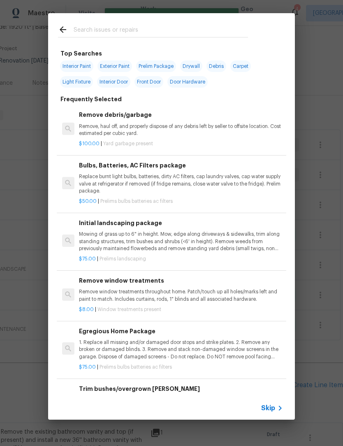
click at [144, 31] on input "text" at bounding box center [161, 31] width 174 height 12
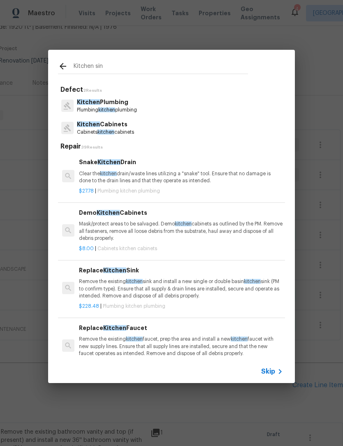
type input "Kitchen sink"
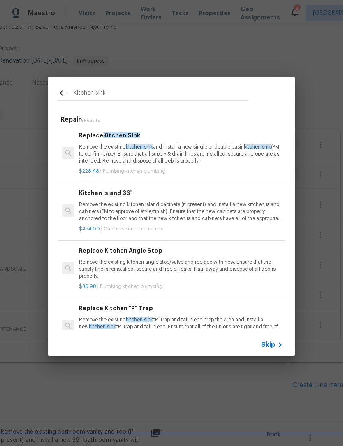
click at [215, 154] on p "Remove the existing kitchen sink and install a new single or double basin kitch…" at bounding box center [181, 154] width 204 height 21
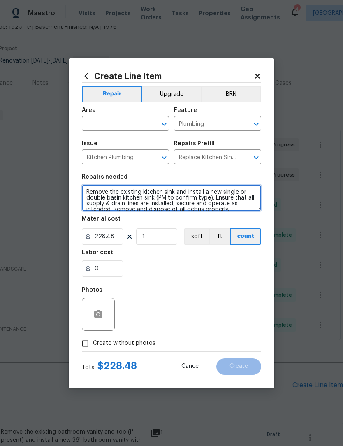
click at [237, 194] on textarea "Remove the existing kitchen sink and install a new single or double basin kitch…" at bounding box center [171, 198] width 179 height 26
click at [231, 194] on textarea "Remove the existing kitchen sink and install a new or double basin kitchen sink…" at bounding box center [171, 198] width 179 height 26
type textarea "Remove the existing kitchen sink and install a new double basin kitchen sink (P…"
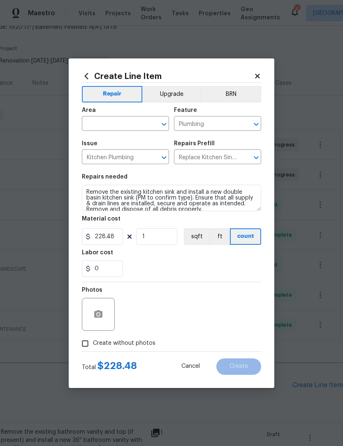
click at [130, 127] on input "text" at bounding box center [114, 124] width 64 height 13
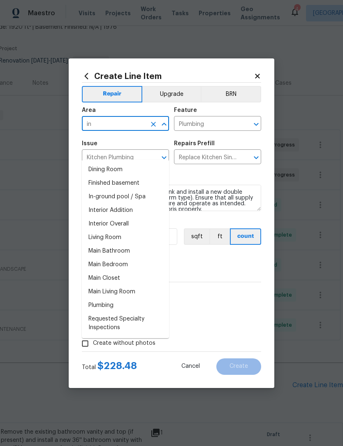
type input "i"
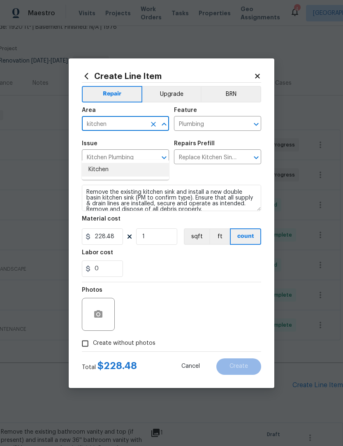
click at [128, 163] on li "Kitchen" at bounding box center [125, 170] width 87 height 14
type input "Kitchen"
click at [224, 267] on div "0" at bounding box center [171, 268] width 179 height 16
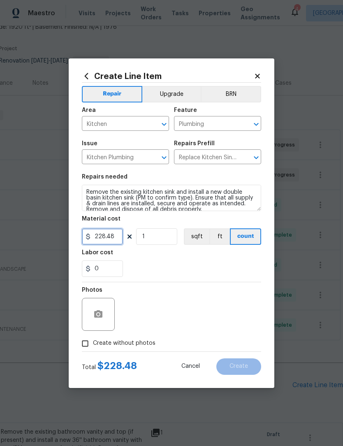
click at [120, 240] on input "228.48" at bounding box center [102, 236] width 41 height 16
click at [230, 267] on div "0" at bounding box center [171, 268] width 179 height 16
type input "275"
click at [100, 315] on circle "button" at bounding box center [98, 314] width 2 height 2
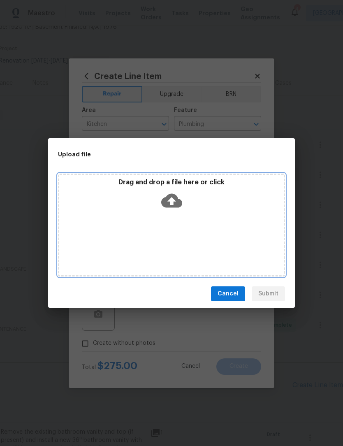
click at [176, 198] on icon at bounding box center [171, 201] width 21 height 14
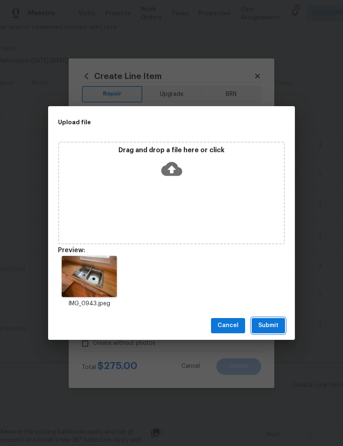
click at [275, 325] on span "Submit" at bounding box center [268, 325] width 20 height 10
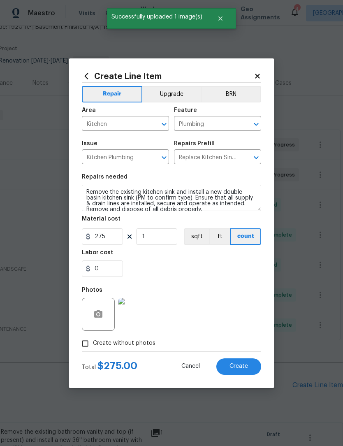
click at [249, 371] on button "Create" at bounding box center [238, 366] width 45 height 16
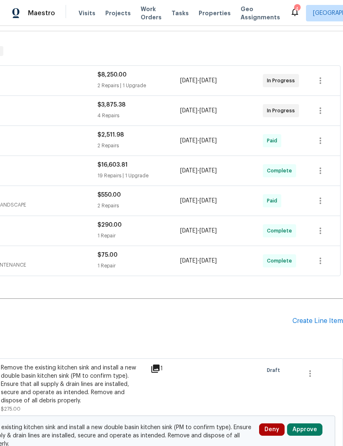
scroll to position [118, 122]
click at [306, 317] on div "Create Line Item" at bounding box center [317, 321] width 51 height 8
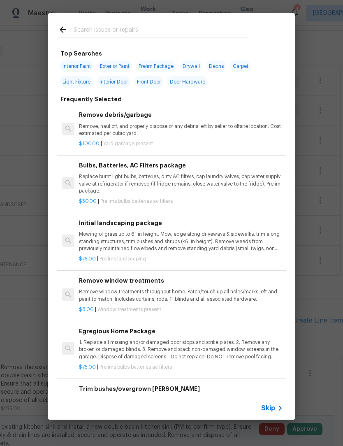
click at [144, 25] on input "text" at bounding box center [161, 31] width 174 height 12
type input "Faucet"
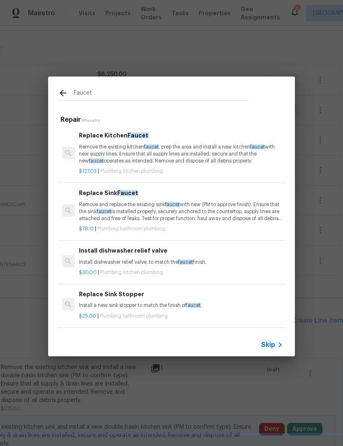
click at [204, 161] on p "Remove the existing kitchen faucet , prep the area and install a new kitchen fa…" at bounding box center [181, 154] width 204 height 21
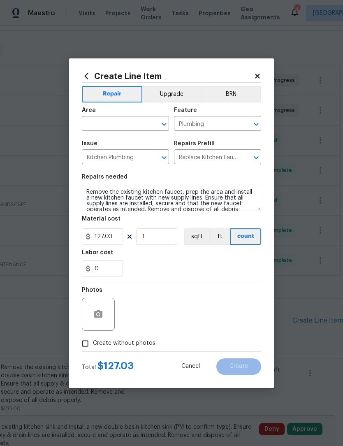
click at [121, 118] on input "text" at bounding box center [114, 124] width 64 height 13
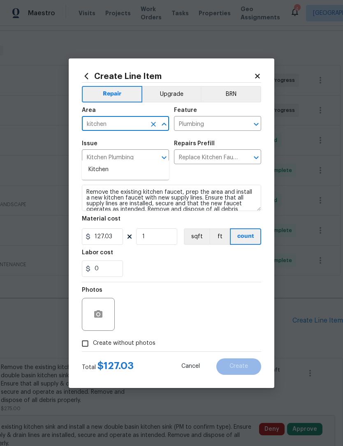
type input "kitchen"
click at [175, 178] on div "Repairs needed" at bounding box center [171, 179] width 179 height 11
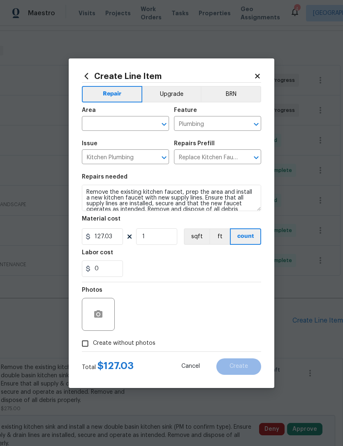
click at [185, 178] on div "Repairs needed" at bounding box center [171, 179] width 179 height 11
click at [116, 124] on input "text" at bounding box center [114, 124] width 64 height 13
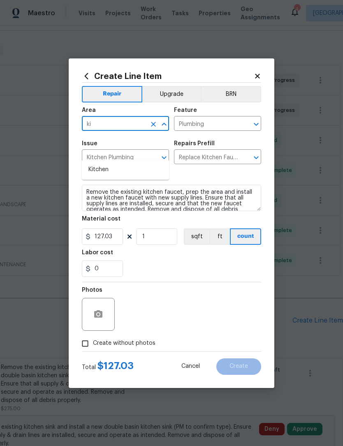
click at [111, 163] on li "Kitchen" at bounding box center [125, 170] width 87 height 14
type input "Kitchen"
click at [148, 271] on div "0" at bounding box center [171, 268] width 179 height 16
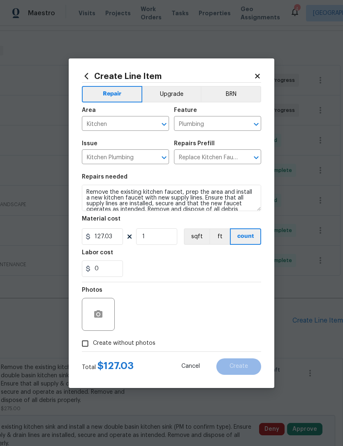
click at [137, 351] on label "Create without photos" at bounding box center [116, 344] width 78 height 16
click at [93, 351] on input "Create without photos" at bounding box center [85, 344] width 16 height 16
click at [138, 343] on span "Create without photos" at bounding box center [124, 343] width 63 height 9
click at [93, 343] on input "Create without photos" at bounding box center [85, 344] width 16 height 16
click at [136, 346] on span "Create without photos" at bounding box center [124, 343] width 63 height 9
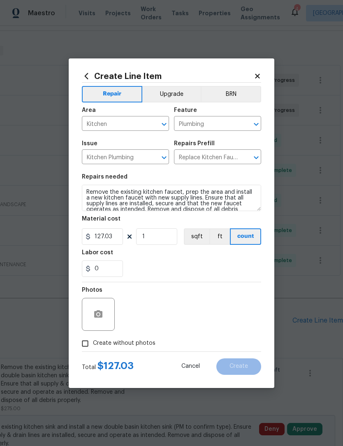
click at [93, 346] on input "Create without photos" at bounding box center [85, 344] width 16 height 16
click at [126, 347] on span "Create without photos" at bounding box center [124, 343] width 63 height 9
click at [93, 347] on input "Create without photos" at bounding box center [85, 344] width 16 height 16
checkbox input "false"
click at [102, 315] on icon "button" at bounding box center [98, 313] width 8 height 7
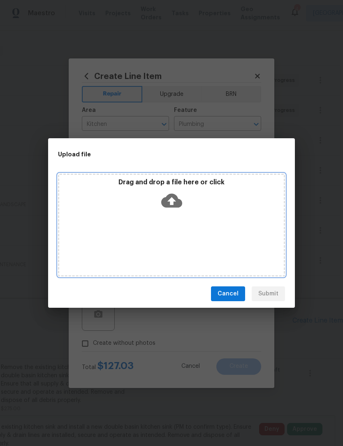
click at [182, 202] on div "Drag and drop a file here or click" at bounding box center [171, 195] width 225 height 35
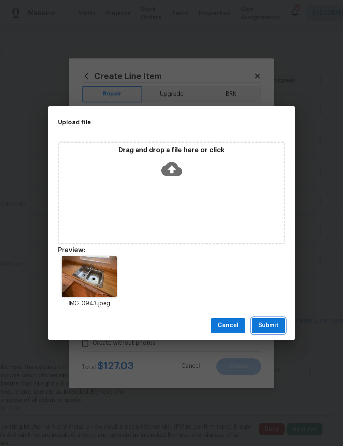
click at [271, 326] on span "Submit" at bounding box center [268, 325] width 20 height 10
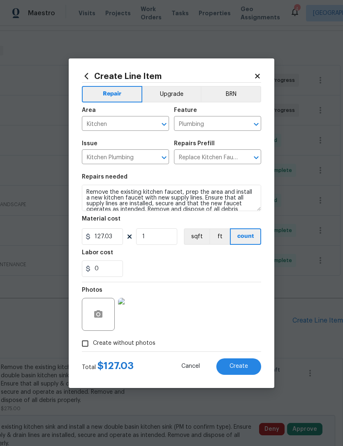
click at [247, 369] on span "Create" at bounding box center [239, 366] width 19 height 6
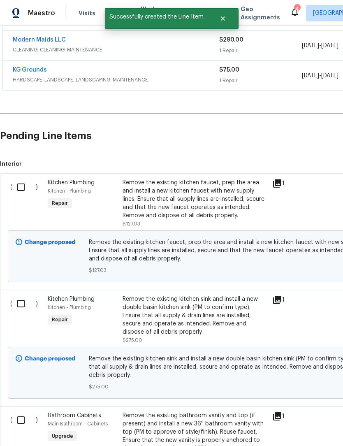
scroll to position [303, 0]
click at [20, 179] on input "checkbox" at bounding box center [23, 187] width 23 height 17
checkbox input "true"
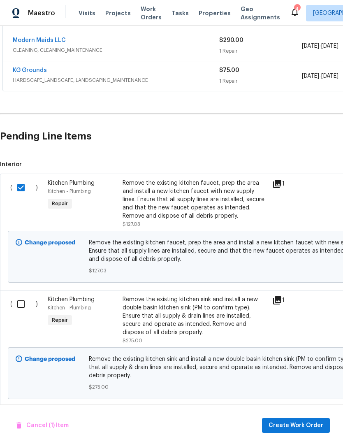
click at [21, 295] on input "checkbox" at bounding box center [23, 303] width 23 height 17
checkbox input "true"
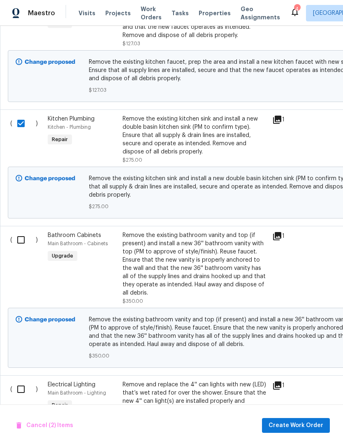
scroll to position [484, 0]
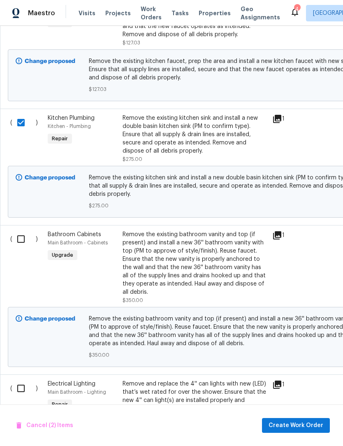
click at [22, 230] on input "checkbox" at bounding box center [23, 238] width 23 height 17
checkbox input "true"
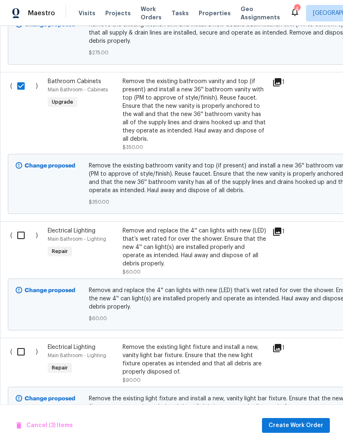
scroll to position [638, 0]
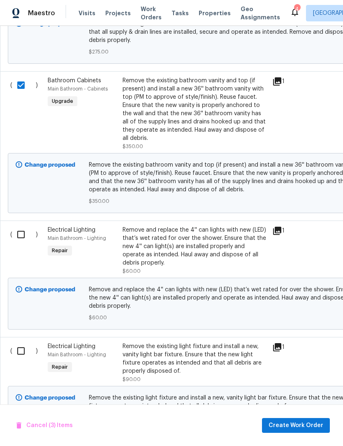
click at [23, 226] on input "checkbox" at bounding box center [23, 234] width 23 height 17
checkbox input "true"
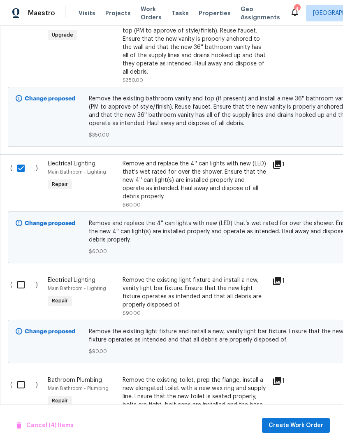
scroll to position [704, 0]
click at [19, 276] on input "checkbox" at bounding box center [23, 284] width 23 height 17
checkbox input "true"
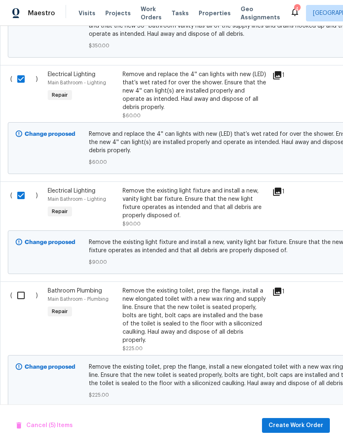
scroll to position [793, 0]
click at [20, 287] on input "checkbox" at bounding box center [23, 295] width 23 height 17
checkbox input "true"
click at [309, 424] on span "Create Work Order" at bounding box center [296, 425] width 55 height 10
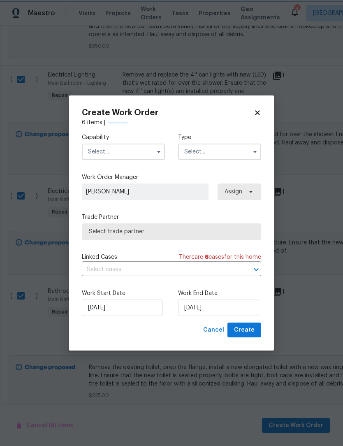
checkbox input "false"
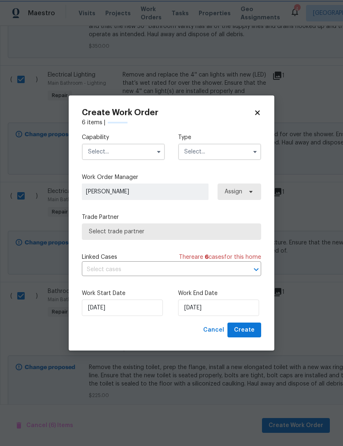
checkbox input "false"
click at [133, 141] on div "Capability" at bounding box center [123, 146] width 83 height 27
click at [134, 152] on input "text" at bounding box center [123, 152] width 83 height 16
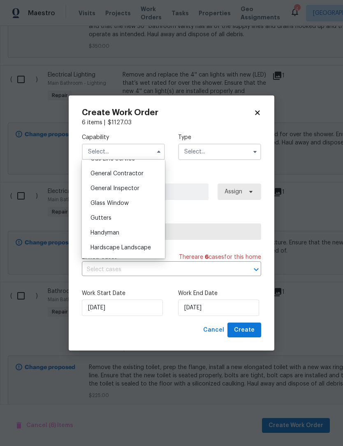
scroll to position [388, 0]
click at [153, 178] on div "General Contractor" at bounding box center [123, 174] width 79 height 15
type input "General Contractor"
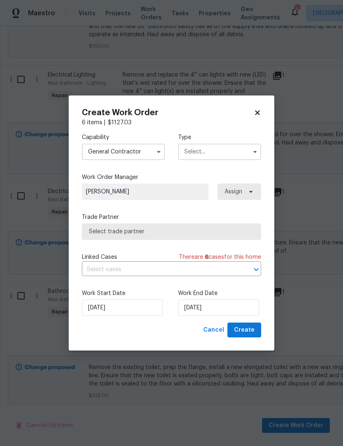
click at [210, 148] on input "text" at bounding box center [219, 152] width 83 height 16
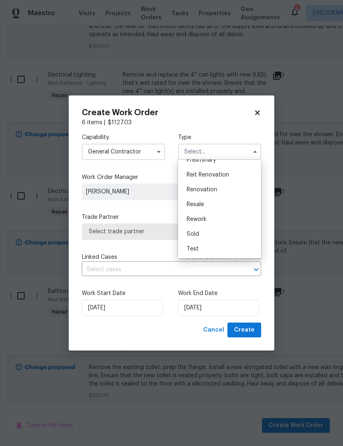
scroll to position [187, 0]
click at [230, 188] on div "Renovation" at bounding box center [219, 189] width 79 height 15
type input "Renovation"
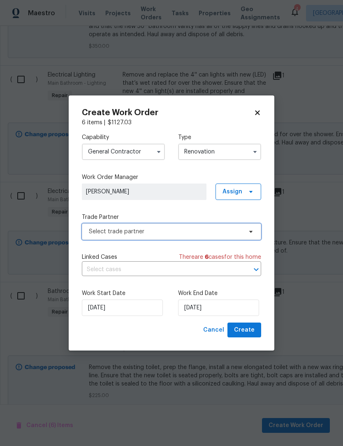
click at [206, 232] on span "Select trade partner" at bounding box center [165, 231] width 153 height 8
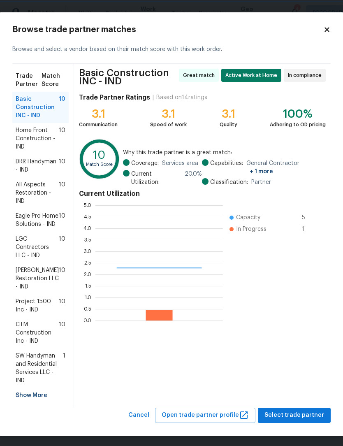
scroll to position [115, 128]
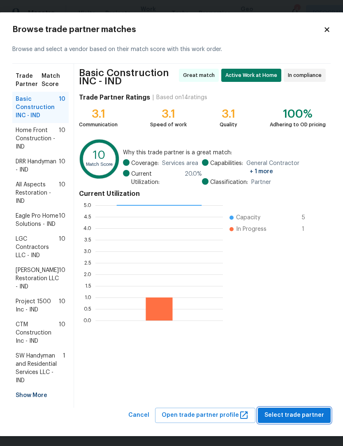
click at [317, 423] on button "Select trade partner" at bounding box center [294, 415] width 73 height 15
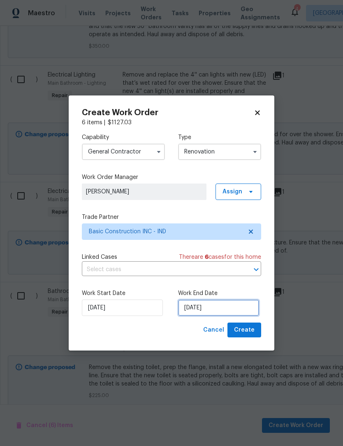
click at [232, 309] on input "8/14/2025" at bounding box center [218, 307] width 81 height 16
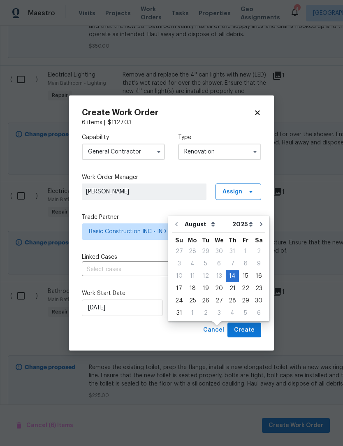
scroll to position [28, 0]
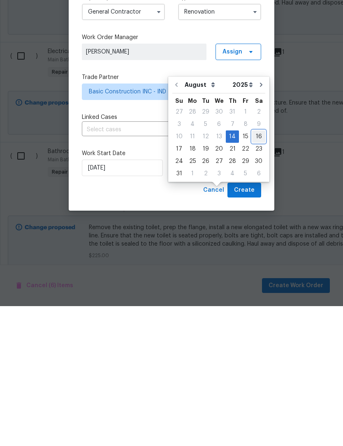
click at [256, 271] on div "16" at bounding box center [258, 277] width 13 height 12
type input "8/16/2025"
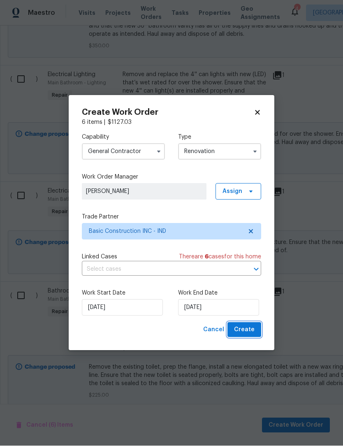
click at [250, 327] on span "Create" at bounding box center [244, 330] width 21 height 10
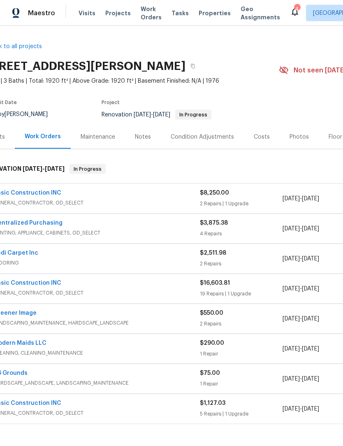
scroll to position [0, 0]
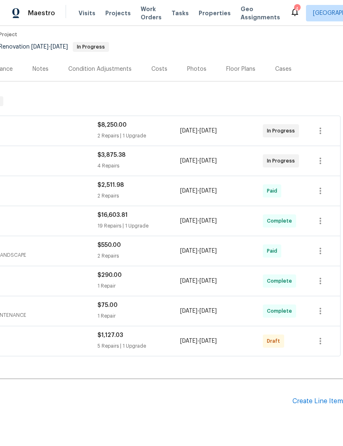
scroll to position [68, 122]
click at [321, 341] on icon "button" at bounding box center [321, 341] width 10 height 10
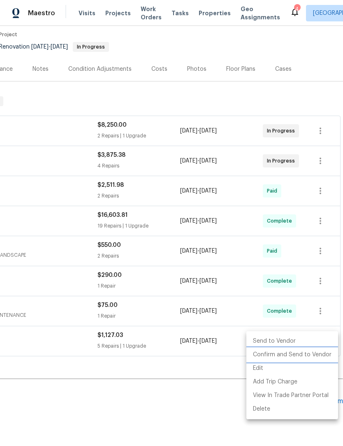
click at [310, 352] on li "Confirm and Send to Vendor" at bounding box center [292, 355] width 92 height 14
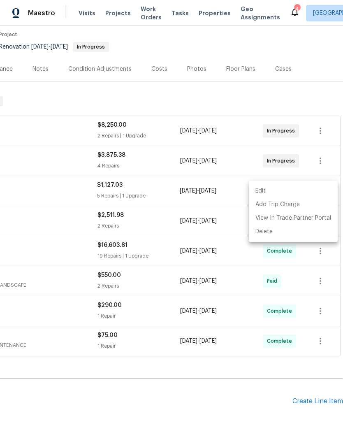
click at [49, 385] on div at bounding box center [171, 223] width 343 height 446
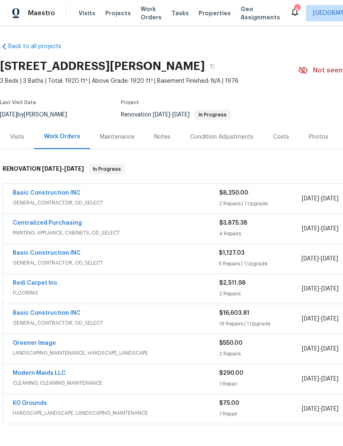
scroll to position [0, 0]
click at [26, 247] on div "Basic Construction INC GENERAL_CONTRACTOR, OD_SELECT $1,127.03 5 Repairs | 1 Up…" at bounding box center [232, 259] width 459 height 30
click at [26, 246] on div "Basic Construction INC GENERAL_CONTRACTOR, OD_SELECT $1,127.03 5 Repairs | 1 Up…" at bounding box center [232, 259] width 459 height 30
click at [29, 254] on link "Basic Construction INC" at bounding box center [47, 253] width 68 height 6
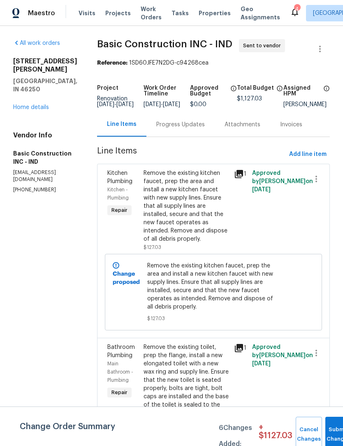
click at [161, 129] on div "Progress Updates" at bounding box center [180, 125] width 49 height 8
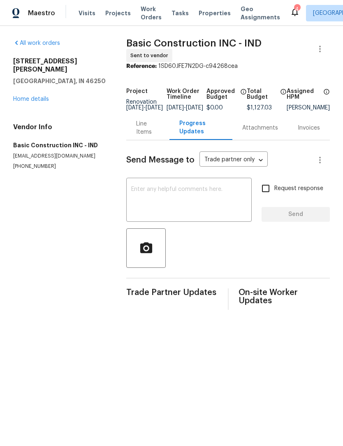
click at [143, 126] on div "Line Items" at bounding box center [147, 128] width 23 height 16
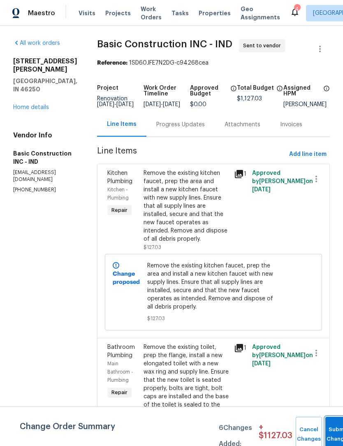
click at [335, 430] on button "Submit Changes" at bounding box center [338, 434] width 26 height 35
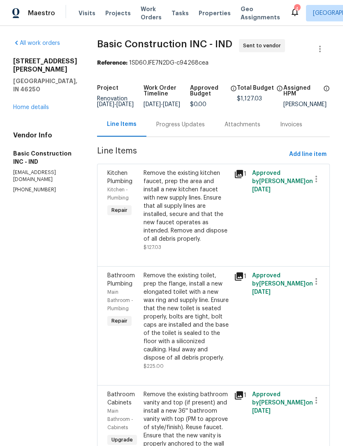
click at [156, 129] on div "Progress Updates" at bounding box center [180, 125] width 49 height 8
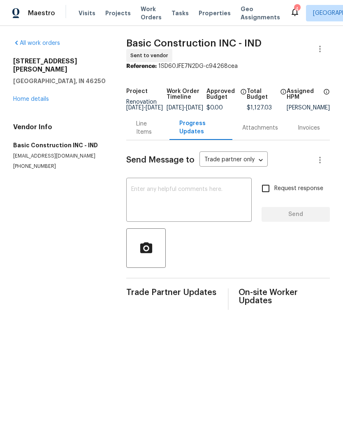
click at [163, 194] on textarea at bounding box center [189, 200] width 116 height 29
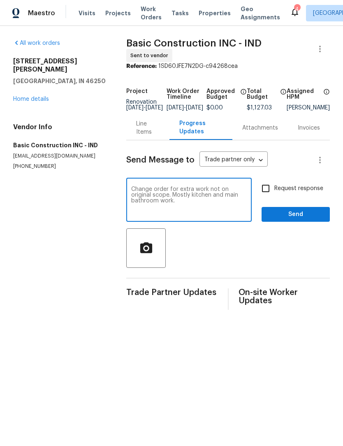
type textarea "Change order for extra work not on original scope. Mostly kitchen and main bath…"
click at [305, 216] on span "Send" at bounding box center [295, 214] width 55 height 10
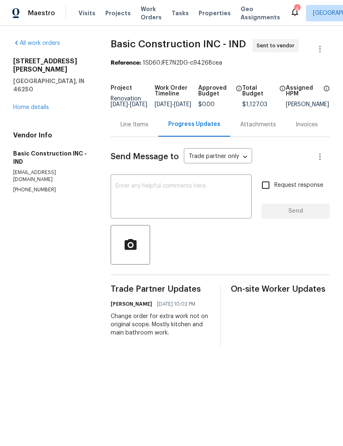
click at [153, 12] on span "Work Orders" at bounding box center [151, 13] width 21 height 16
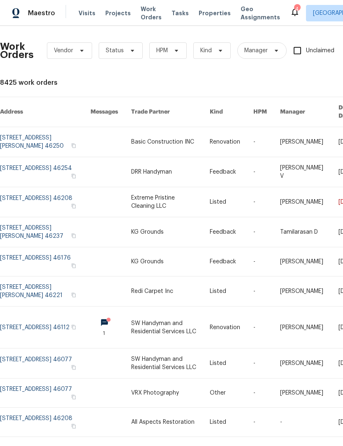
click at [290, 13] on icon at bounding box center [295, 12] width 10 height 10
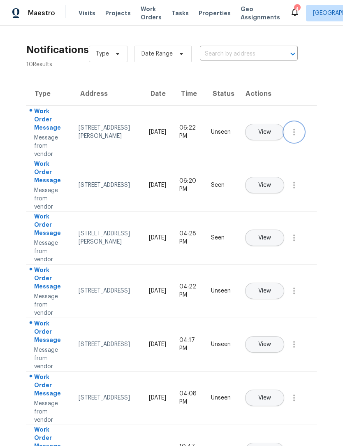
click at [300, 142] on button "button" at bounding box center [294, 132] width 20 height 20
click at [273, 147] on link "Mark Seen" at bounding box center [247, 142] width 70 height 12
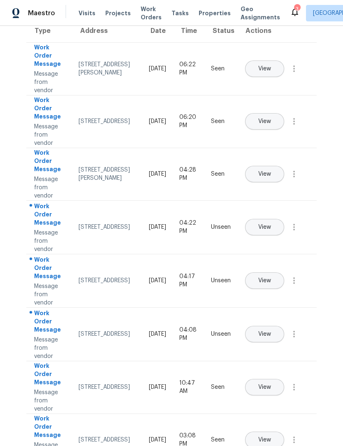
scroll to position [63, 0]
click at [297, 285] on icon "button" at bounding box center [294, 281] width 10 height 10
click at [260, 291] on div "Mark Seen" at bounding box center [247, 290] width 64 height 8
click at [299, 340] on button "button" at bounding box center [294, 333] width 20 height 20
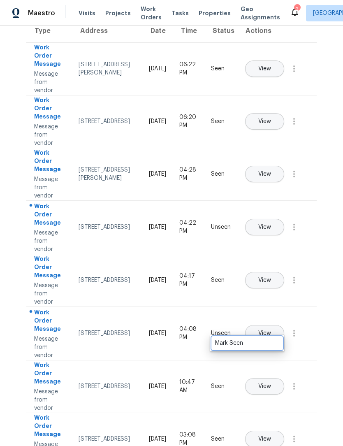
click at [257, 343] on div "Mark Seen" at bounding box center [247, 343] width 64 height 8
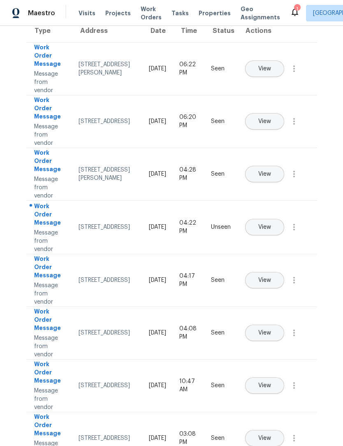
click at [284, 219] on button "View" at bounding box center [264, 227] width 39 height 16
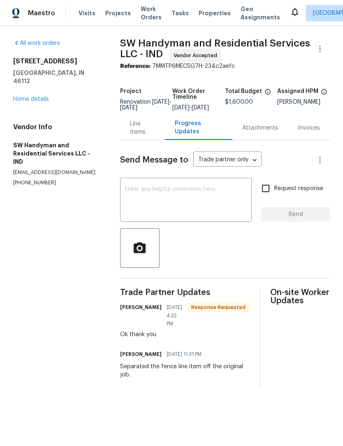
click at [142, 136] on div "Line Items" at bounding box center [143, 128] width 26 height 16
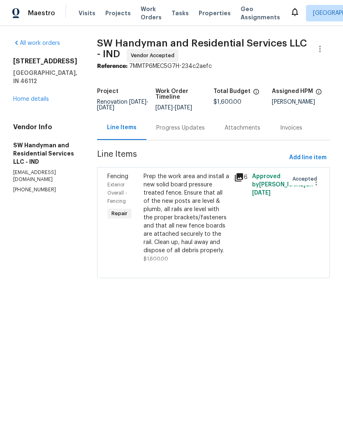
click at [174, 128] on div "Progress Updates" at bounding box center [180, 128] width 49 height 8
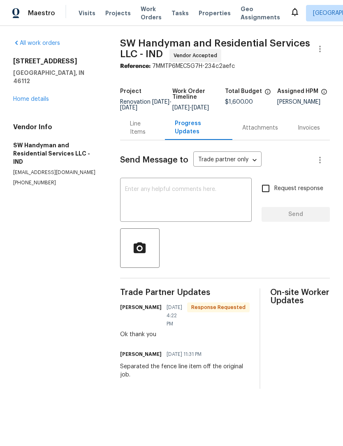
click at [42, 96] on link "Home details" at bounding box center [31, 99] width 36 height 6
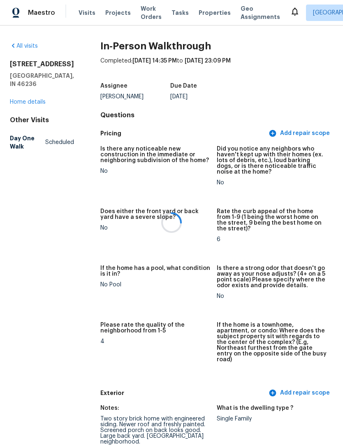
scroll to position [0, 0]
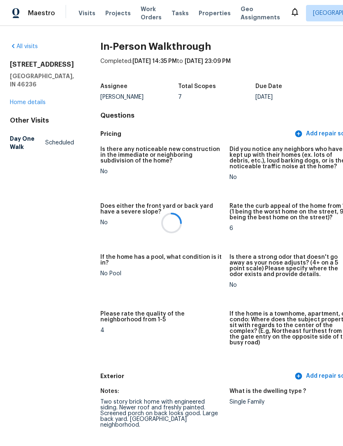
click at [212, 12] on span "Properties" at bounding box center [215, 13] width 32 height 8
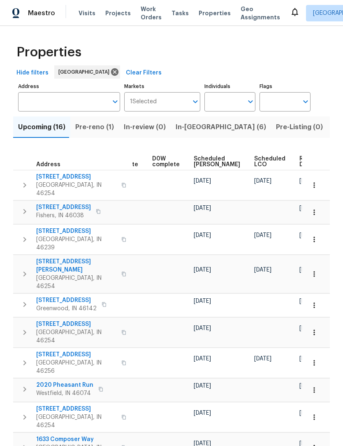
scroll to position [0, 207]
click at [300, 162] on span "Ready Date" at bounding box center [309, 162] width 18 height 12
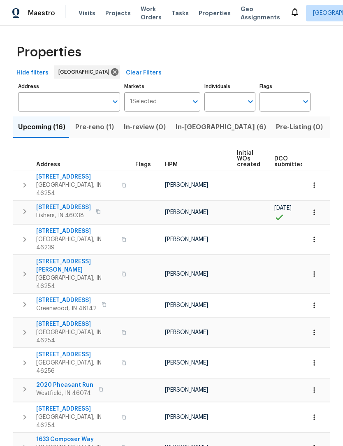
click at [94, 127] on span "Pre-reno (1)" at bounding box center [94, 127] width 39 height 12
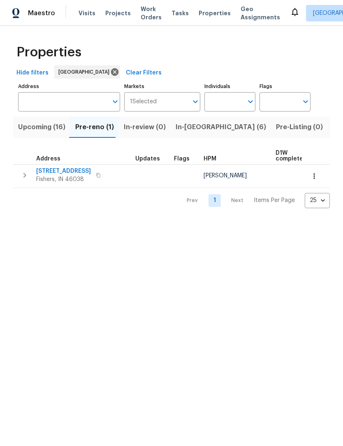
click at [193, 131] on span "In-reno (6)" at bounding box center [221, 127] width 90 height 12
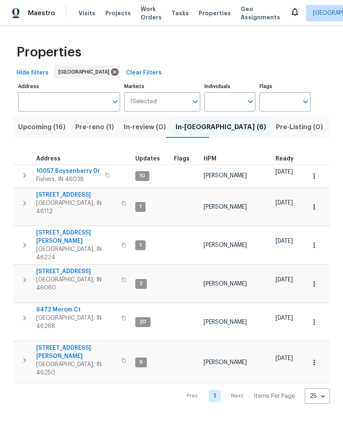
click at [80, 169] on span "10057 Boysenberry Dr" at bounding box center [68, 171] width 64 height 8
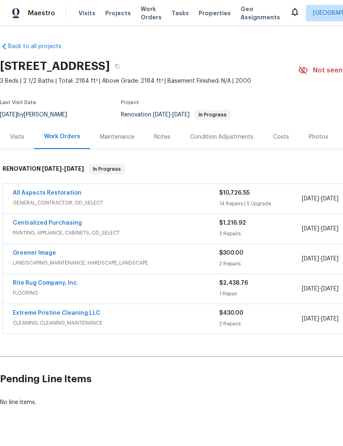
click at [26, 195] on link "All Aspects Restoration" at bounding box center [47, 193] width 69 height 6
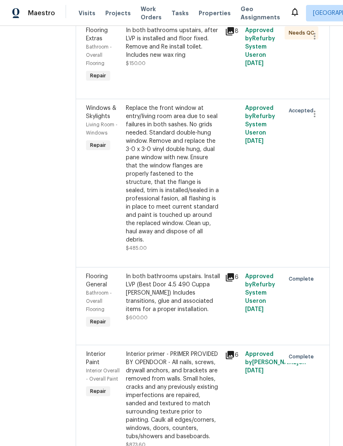
scroll to position [220, 0]
click at [191, 180] on div "Replace the front window at entry/living room area due to seal failures in both…" at bounding box center [173, 174] width 95 height 140
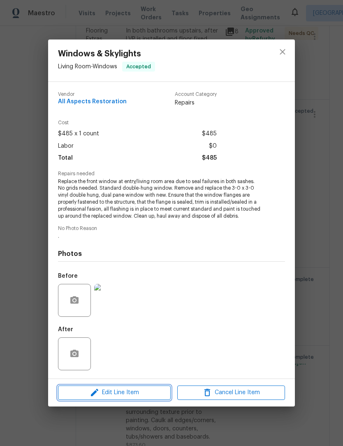
click at [132, 397] on span "Edit Line Item" at bounding box center [114, 392] width 108 height 10
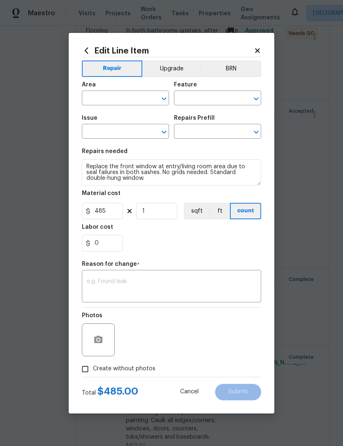
type input "Living Room"
type input "Windows"
type input "Windows & Skylights"
type input "Full Window Replacement (3-0x3-0) $406.04"
click at [113, 211] on input "485" at bounding box center [102, 211] width 41 height 16
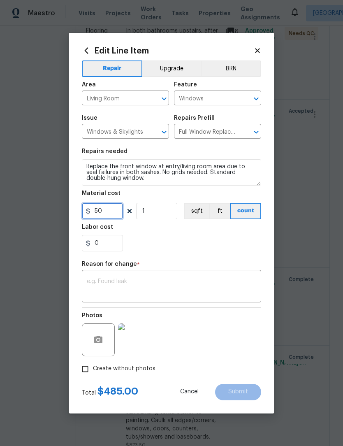
type input "50"
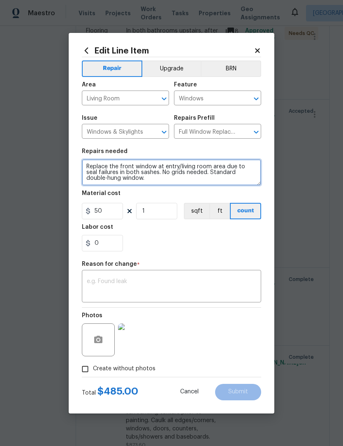
click at [97, 168] on textarea "Replace the front window at entry/living room area due to seal failures in both…" at bounding box center [171, 172] width 179 height 26
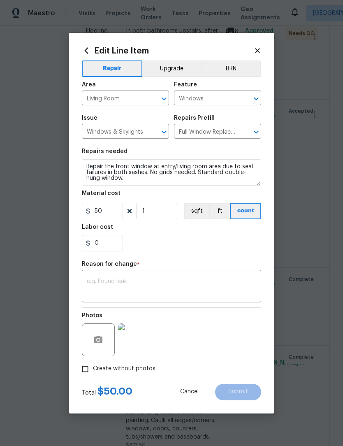
click at [208, 240] on div "0" at bounding box center [171, 243] width 179 height 16
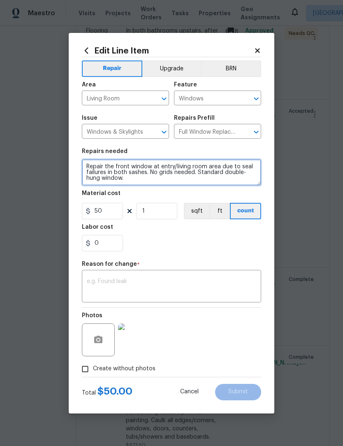
click at [151, 184] on textarea "Repair the front window at entry/living room area due to seal failures in both …" at bounding box center [171, 172] width 179 height 26
click at [133, 180] on textarea "Repair the front window at entry/living room area due to seal failures in both …" at bounding box center [171, 172] width 179 height 26
click at [84, 182] on textarea "Repair the front window at entry/living room area due to seal failures in both …" at bounding box center [171, 172] width 179 height 26
type textarea "Repair the front window at entry/living room area due to seal failures in both …"
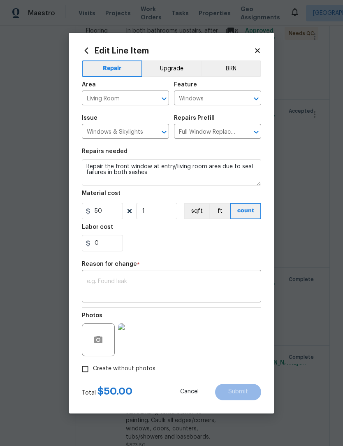
click at [85, 190] on section "Repairs needed Repair the front window at entry/living room area due to seal fa…" at bounding box center [171, 200] width 179 height 113
click at [94, 287] on textarea at bounding box center [171, 286] width 169 height 17
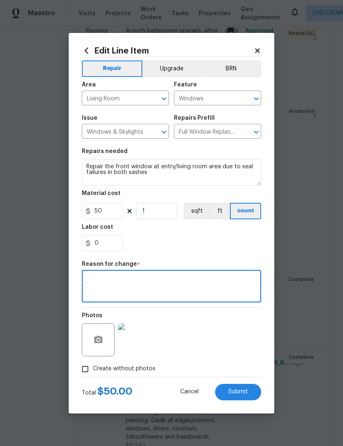
type textarea "."
click at [142, 247] on div "0" at bounding box center [171, 243] width 179 height 16
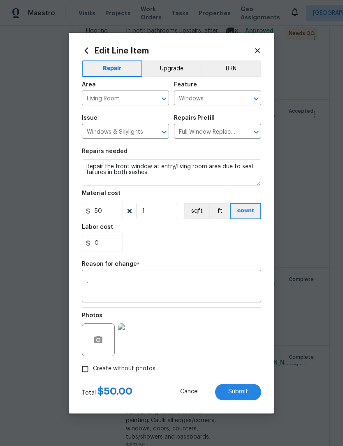
click at [251, 390] on button "Submit" at bounding box center [238, 392] width 46 height 16
type textarea "Replace the front window at entry/living room area due to seal failures in both…"
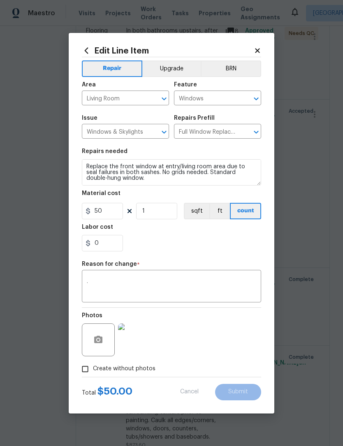
type input "485"
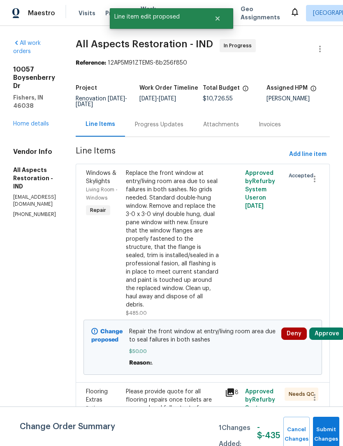
click at [331, 340] on button "Approve" at bounding box center [326, 333] width 35 height 12
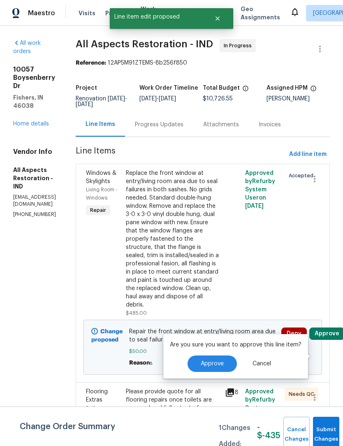
click at [329, 291] on div "Windows & Skylights Living Room - Windows Repair Replace the front window at en…" at bounding box center [203, 273] width 254 height 218
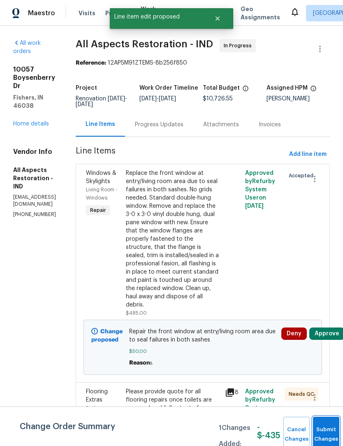
click at [332, 428] on button "Submit Changes" at bounding box center [326, 434] width 26 height 35
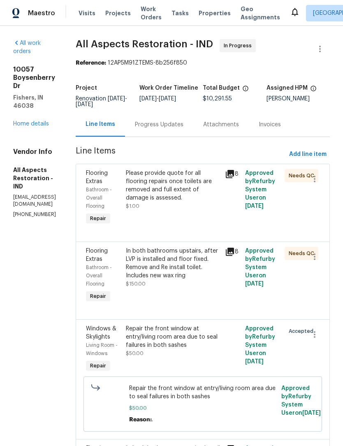
click at [161, 129] on div "Progress Updates" at bounding box center [159, 125] width 49 height 8
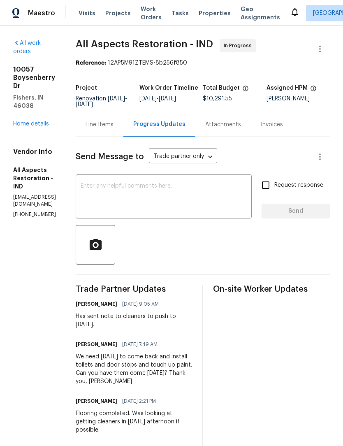
click at [114, 129] on div "Line Items" at bounding box center [100, 125] width 28 height 8
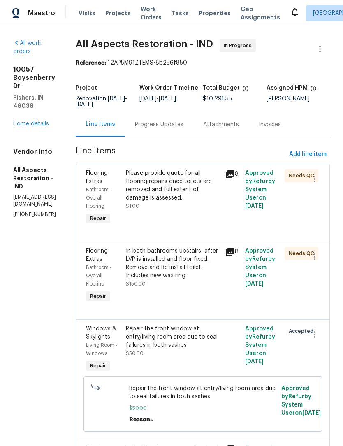
click at [25, 121] on link "Home details" at bounding box center [31, 124] width 36 height 6
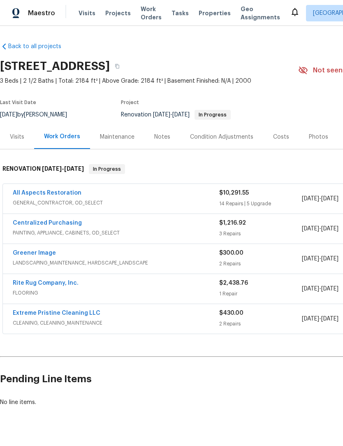
click at [282, 144] on div "Costs" at bounding box center [281, 137] width 36 height 24
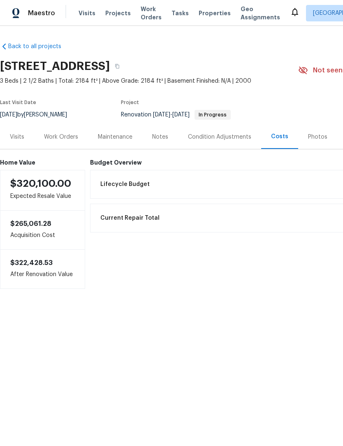
click at [59, 136] on div "Work Orders" at bounding box center [61, 137] width 34 height 8
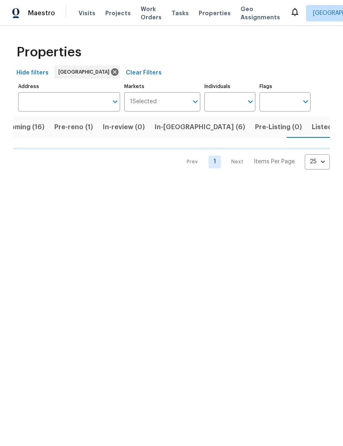
scroll to position [0, 22]
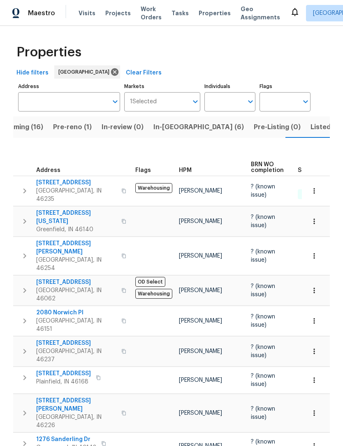
click at [23, 130] on span "Upcoming (16)" at bounding box center [19, 127] width 47 height 12
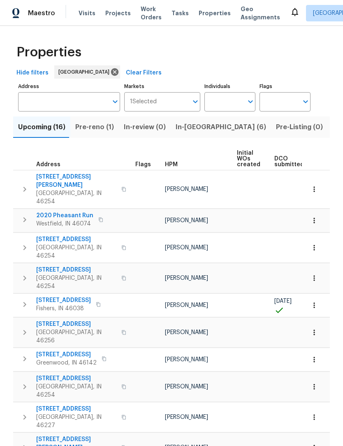
click at [196, 128] on span "In-[GEOGRAPHIC_DATA] (6)" at bounding box center [221, 127] width 90 height 12
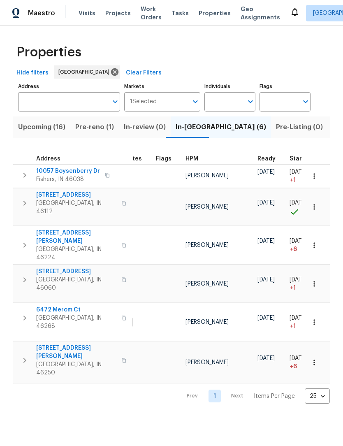
scroll to position [0, 12]
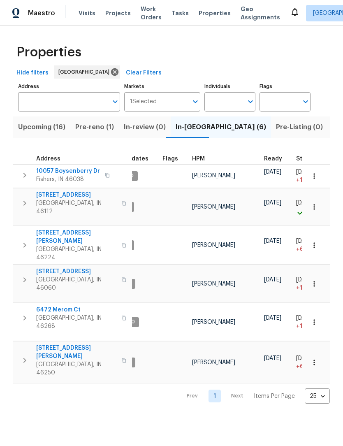
click at [36, 172] on span "10057 Boysenberry Dr" at bounding box center [68, 171] width 64 height 8
click at [53, 314] on span "[GEOGRAPHIC_DATA], IN 46268" at bounding box center [76, 322] width 80 height 16
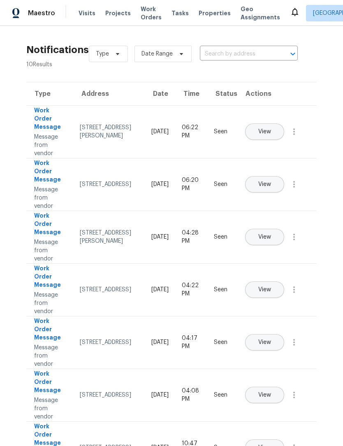
click at [141, 8] on span "Work Orders" at bounding box center [151, 13] width 21 height 16
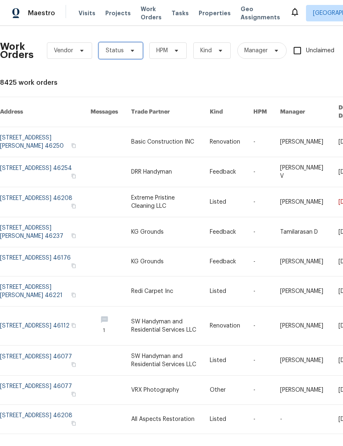
click at [115, 52] on span "Status" at bounding box center [115, 50] width 18 height 8
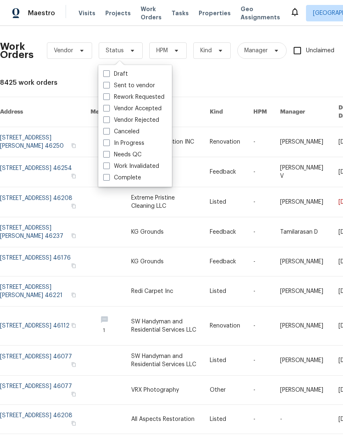
click at [132, 155] on label "Needs QC" at bounding box center [122, 155] width 38 height 8
click at [109, 155] on input "Needs QC" at bounding box center [105, 153] width 5 height 5
checkbox input "true"
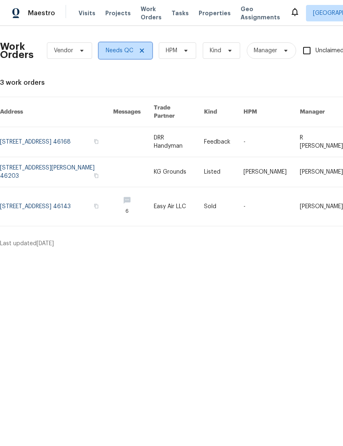
click at [144, 49] on icon at bounding box center [142, 50] width 7 height 7
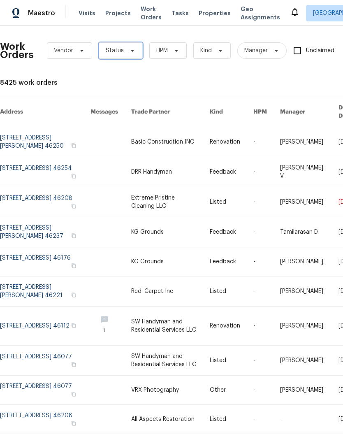
click at [122, 52] on span "Status" at bounding box center [115, 50] width 18 height 8
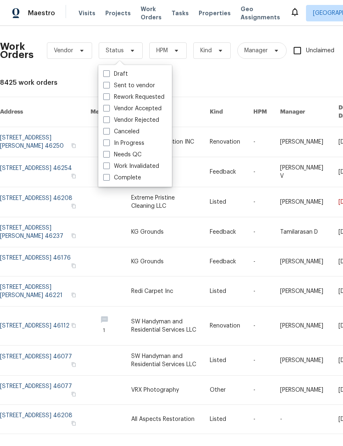
click at [123, 75] on label "Draft" at bounding box center [115, 74] width 25 height 8
click at [109, 75] on input "Draft" at bounding box center [105, 72] width 5 height 5
checkbox input "true"
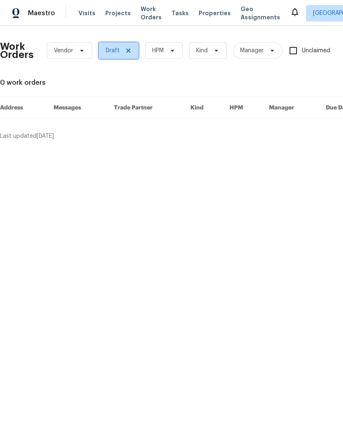
click at [127, 48] on icon at bounding box center [128, 50] width 7 height 7
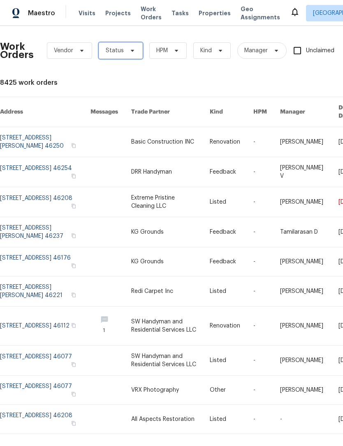
click at [119, 49] on span "Status" at bounding box center [115, 50] width 18 height 8
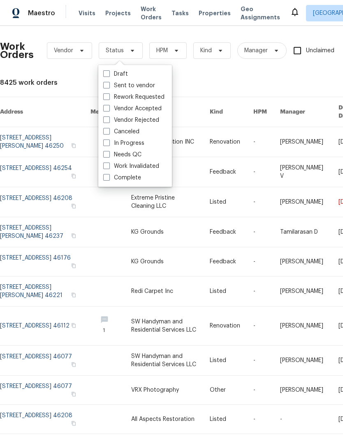
click at [132, 87] on label "Sent to vendor" at bounding box center [129, 85] width 52 height 8
click at [109, 87] on input "Sent to vendor" at bounding box center [105, 83] width 5 height 5
checkbox input "true"
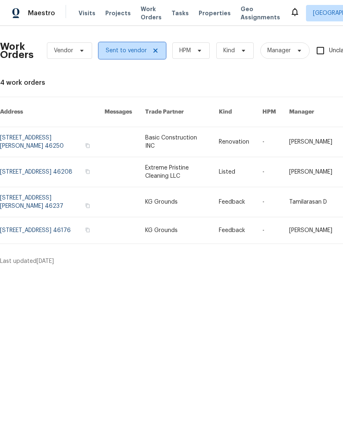
click at [153, 51] on icon at bounding box center [155, 51] width 4 height 4
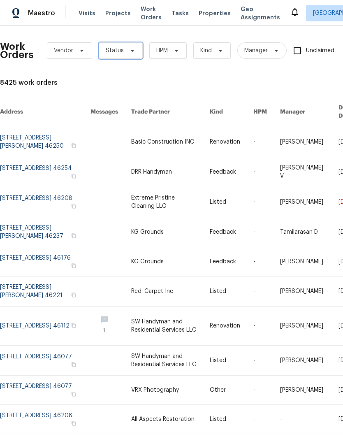
click at [122, 53] on span "Status" at bounding box center [115, 50] width 18 height 8
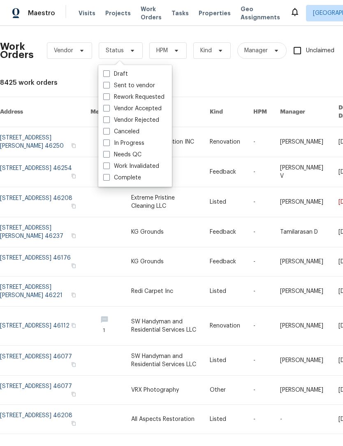
click at [146, 108] on label "Vendor Accepted" at bounding box center [132, 108] width 58 height 8
click at [109, 108] on input "Vendor Accepted" at bounding box center [105, 106] width 5 height 5
checkbox input "true"
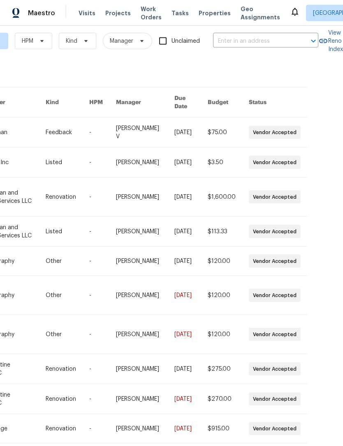
scroll to position [9, 165]
click at [300, 445] on div "Work Orders Vendor Vendor Accepted HPM Kind Manager Unclaimed ​ View Reno Index…" at bounding box center [171, 236] width 343 height 420
click at [295, 445] on div "Work Orders Vendor Vendor Accepted HPM Kind Manager Unclaimed ​ View Reno Index…" at bounding box center [68, 244] width 465 height 442
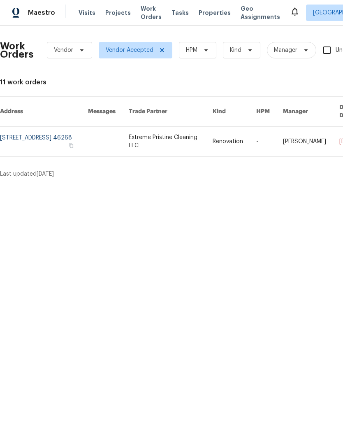
scroll to position [0, 0]
click at [165, 46] on span "Vendor Accepted" at bounding box center [136, 50] width 74 height 16
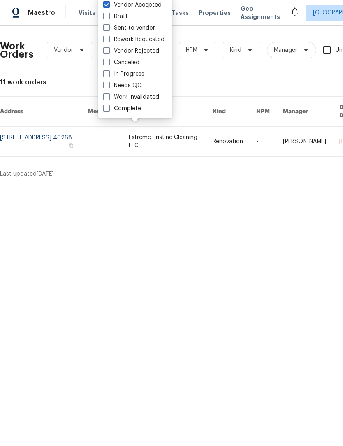
click at [110, 7] on label "Vendor Accepted" at bounding box center [132, 5] width 58 height 8
click at [109, 7] on input "Vendor Accepted" at bounding box center [105, 3] width 5 height 5
checkbox input "false"
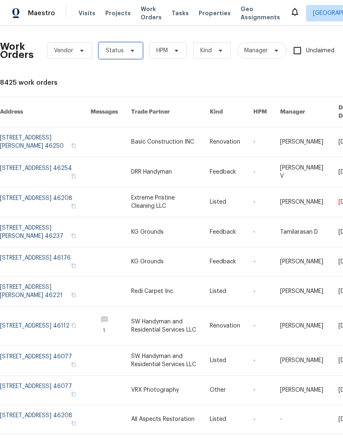
click at [127, 48] on span at bounding box center [131, 50] width 9 height 7
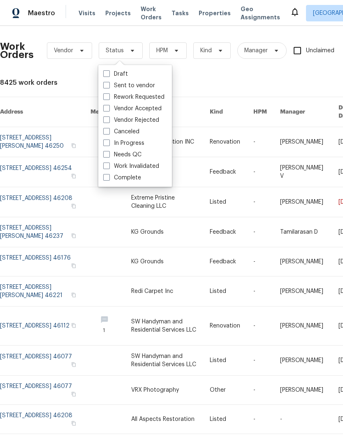
click at [129, 142] on label "In Progress" at bounding box center [123, 143] width 41 height 8
click at [109, 142] on input "In Progress" at bounding box center [105, 141] width 5 height 5
checkbox input "true"
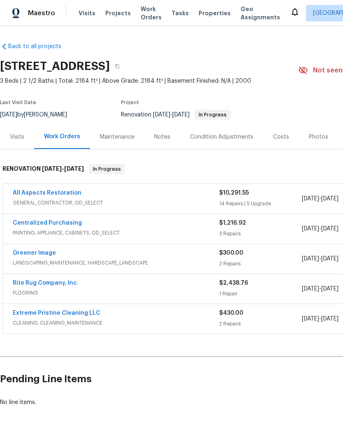
click at [37, 195] on link "All Aspects Restoration" at bounding box center [47, 193] width 69 height 6
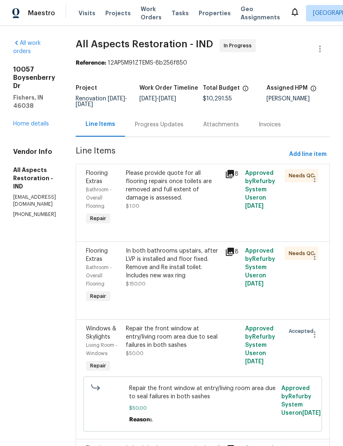
click at [199, 274] on div "In both bathrooms upstairs, after LVP is installed and floor fixed. Remove and …" at bounding box center [173, 263] width 95 height 33
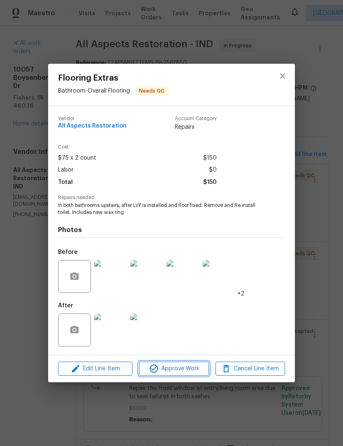
click at [184, 371] on span "Approve Work" at bounding box center [174, 369] width 65 height 10
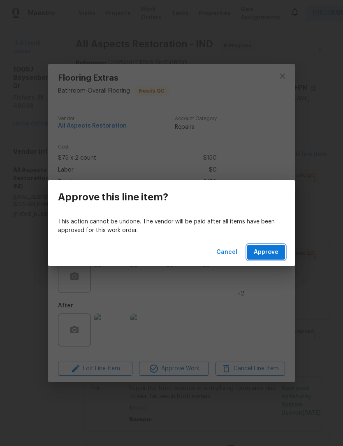
click at [277, 246] on button "Approve" at bounding box center [266, 252] width 38 height 15
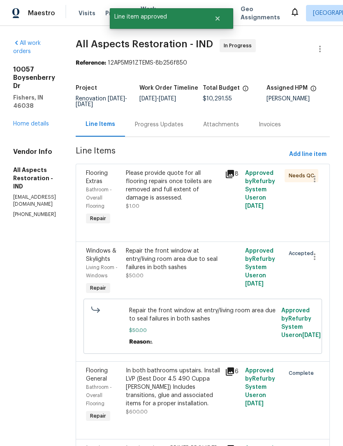
click at [203, 188] on div "Please provide quote for all flooring repairs once toilets are removed and full…" at bounding box center [173, 185] width 95 height 33
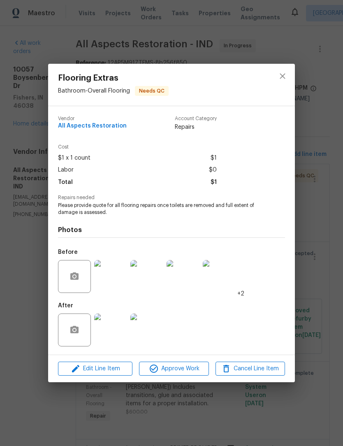
click at [116, 333] on img at bounding box center [110, 329] width 33 height 33
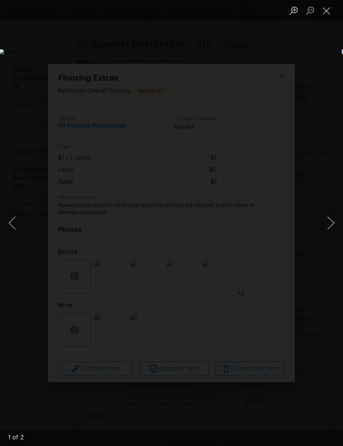
click at [266, 240] on img "Lightbox" at bounding box center [132, 223] width 267 height 348
click at [329, 220] on button "Next image" at bounding box center [330, 222] width 25 height 33
click at [325, 16] on button "Close lightbox" at bounding box center [326, 10] width 16 height 14
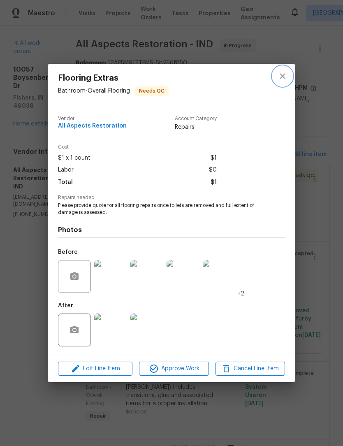
click at [280, 77] on icon "close" at bounding box center [283, 76] width 10 height 10
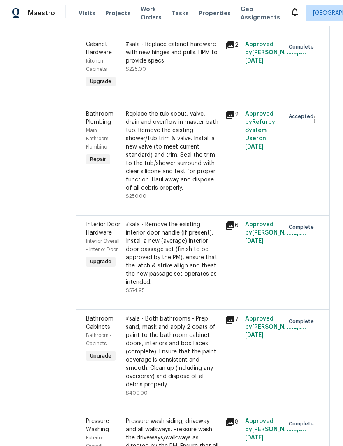
scroll to position [590, 0]
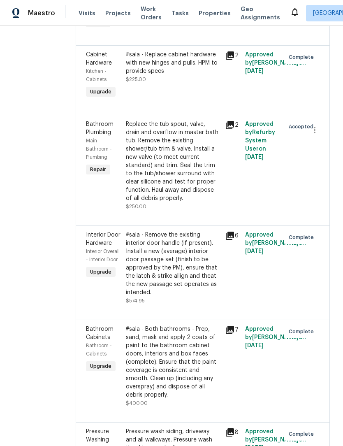
click at [160, 202] on div "Replace the tub spout, valve, drain and overflow in master bath tub. Remove the…" at bounding box center [173, 161] width 95 height 82
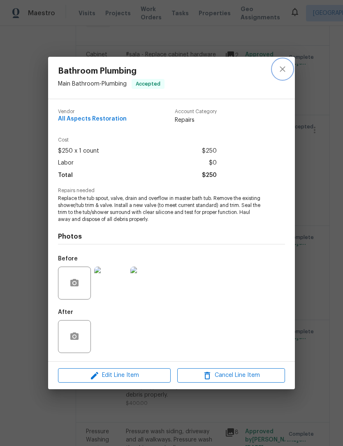
click at [286, 68] on icon "close" at bounding box center [283, 69] width 10 height 10
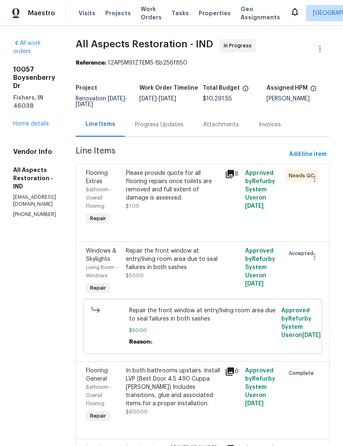
scroll to position [0, 0]
click at [26, 121] on link "Home details" at bounding box center [31, 124] width 36 height 6
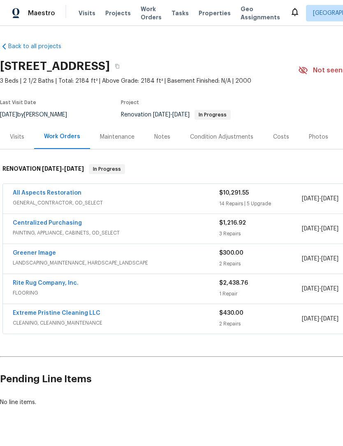
click at [283, 137] on div "Costs" at bounding box center [281, 137] width 16 height 8
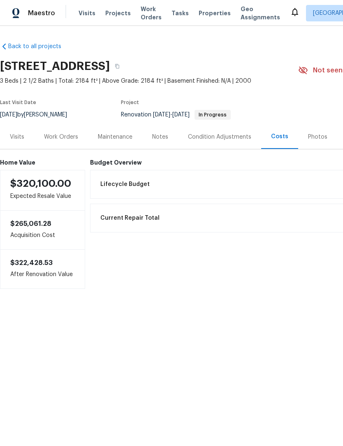
click at [228, 132] on div "Condition Adjustments" at bounding box center [219, 137] width 83 height 24
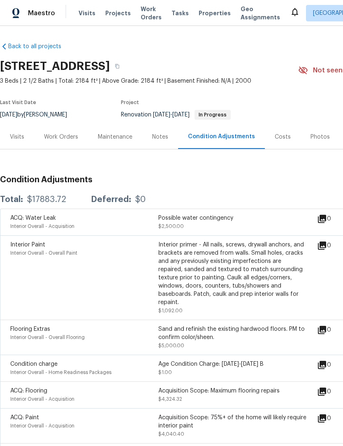
click at [52, 139] on div "Work Orders" at bounding box center [61, 137] width 34 height 8
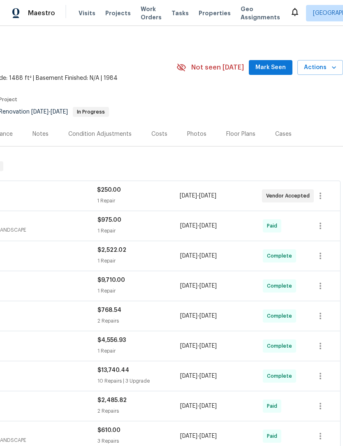
scroll to position [3, 122]
click at [321, 196] on icon "button" at bounding box center [321, 196] width 10 height 10
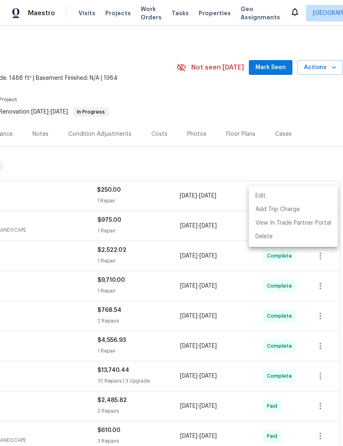
click at [325, 163] on div at bounding box center [171, 223] width 343 height 446
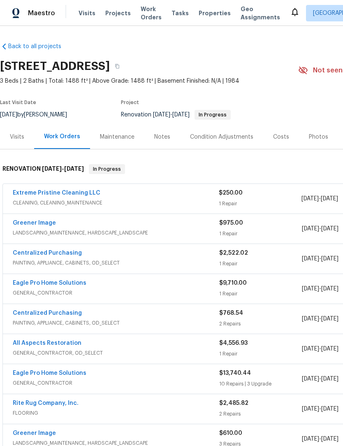
scroll to position [0, 0]
